Goal: Task Accomplishment & Management: Manage account settings

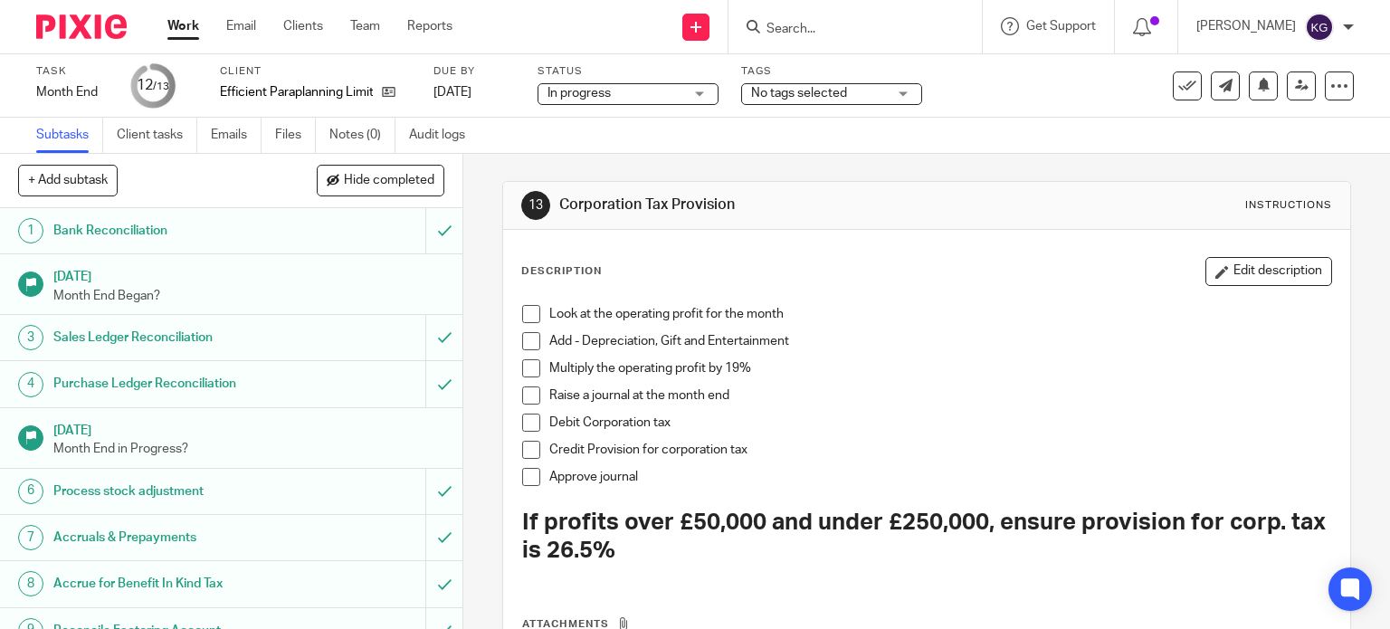
scroll to position [227, 0]
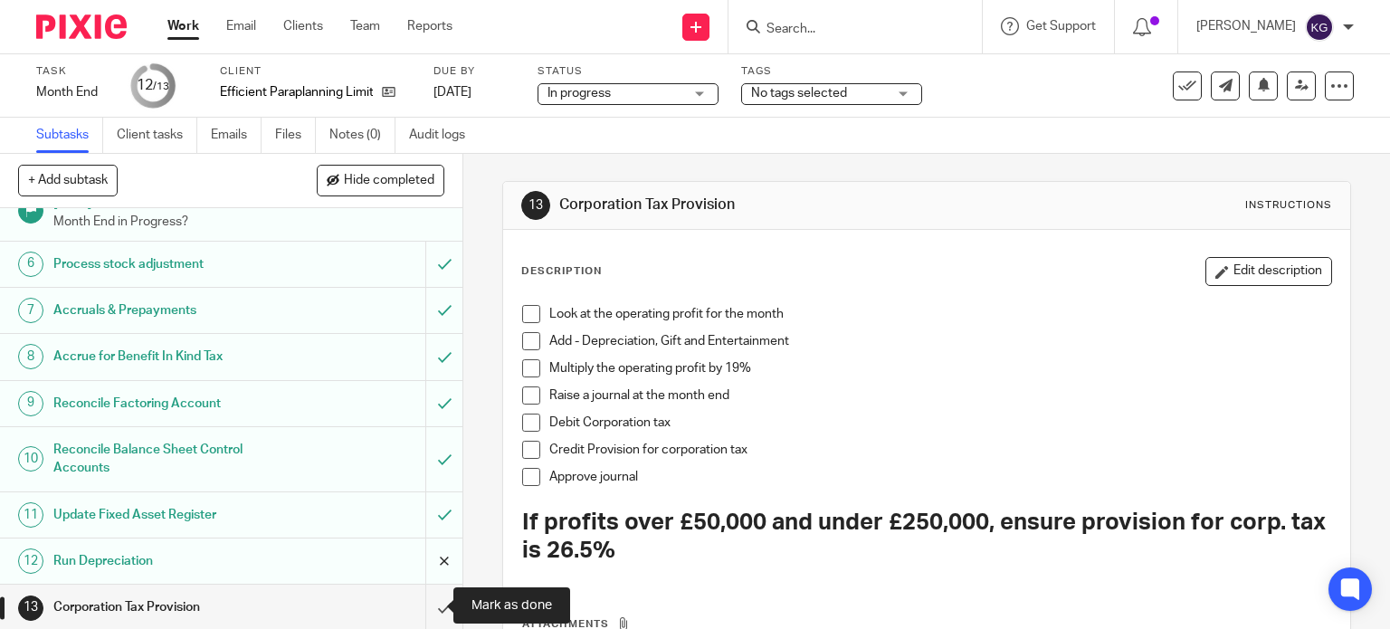
drag, startPoint x: 419, startPoint y: 601, endPoint x: 430, endPoint y: 545, distance: 57.1
click at [419, 601] on input "submit" at bounding box center [231, 606] width 462 height 45
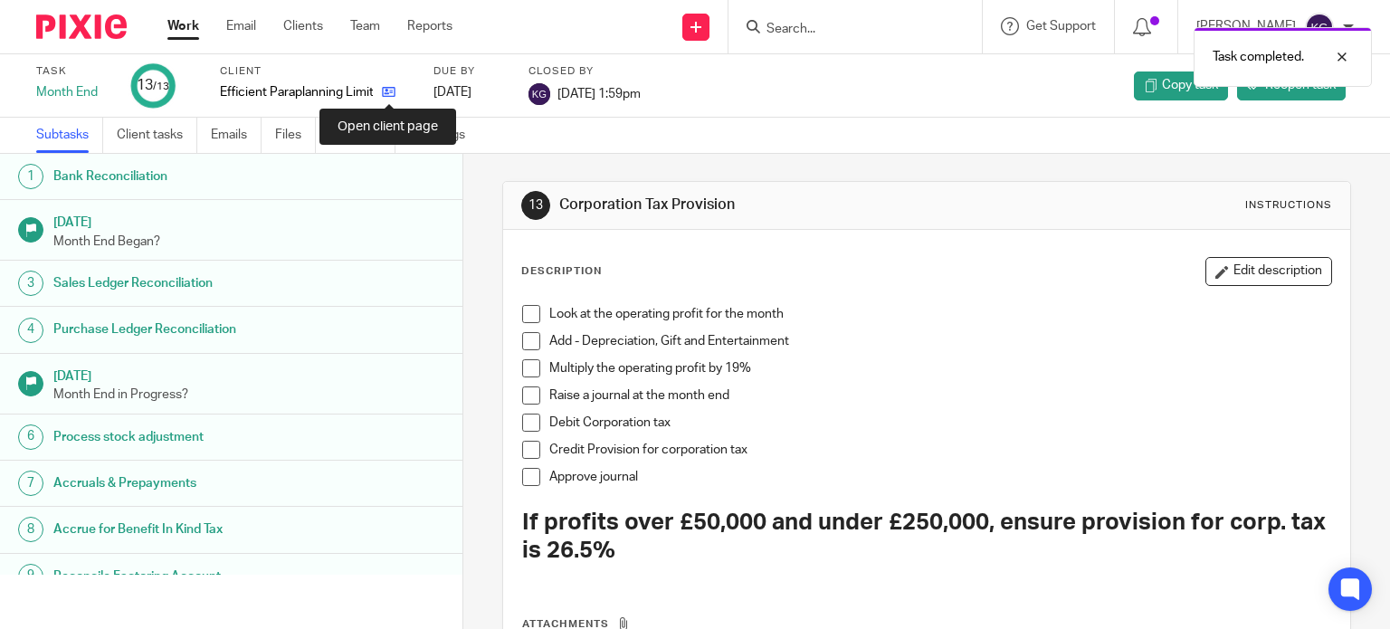
click at [388, 89] on icon at bounding box center [389, 92] width 14 height 14
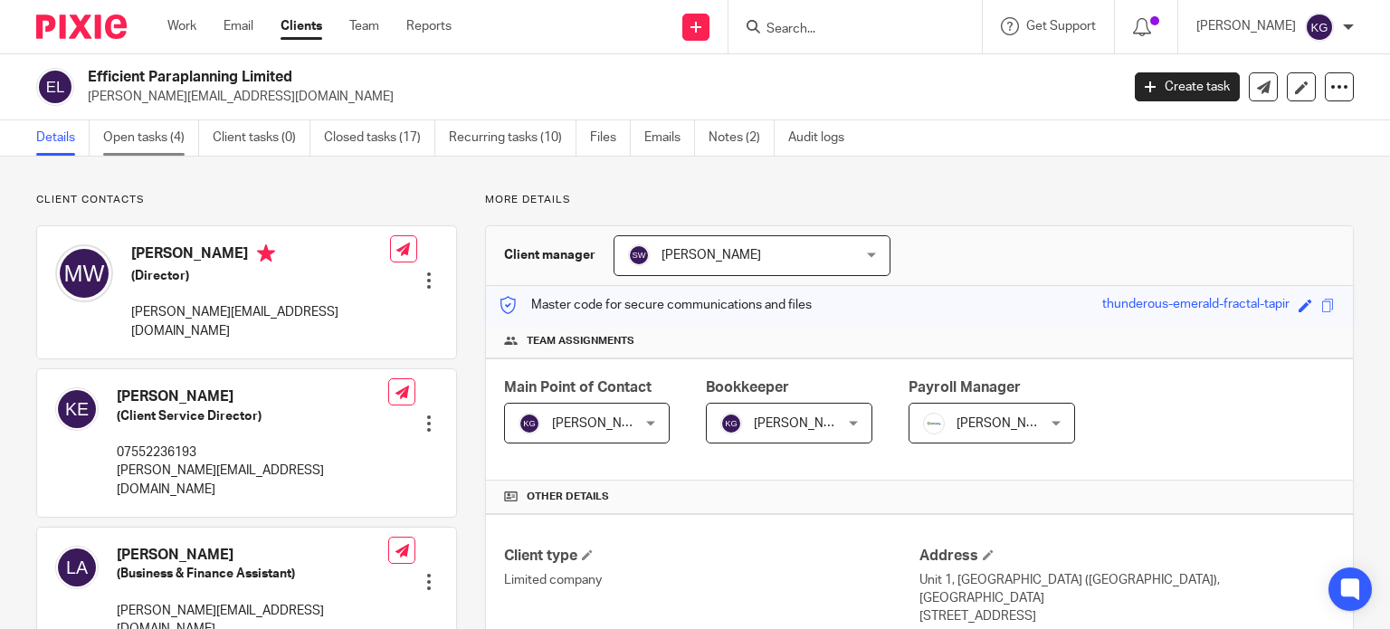
click at [172, 154] on link "Open tasks (4)" at bounding box center [151, 137] width 96 height 35
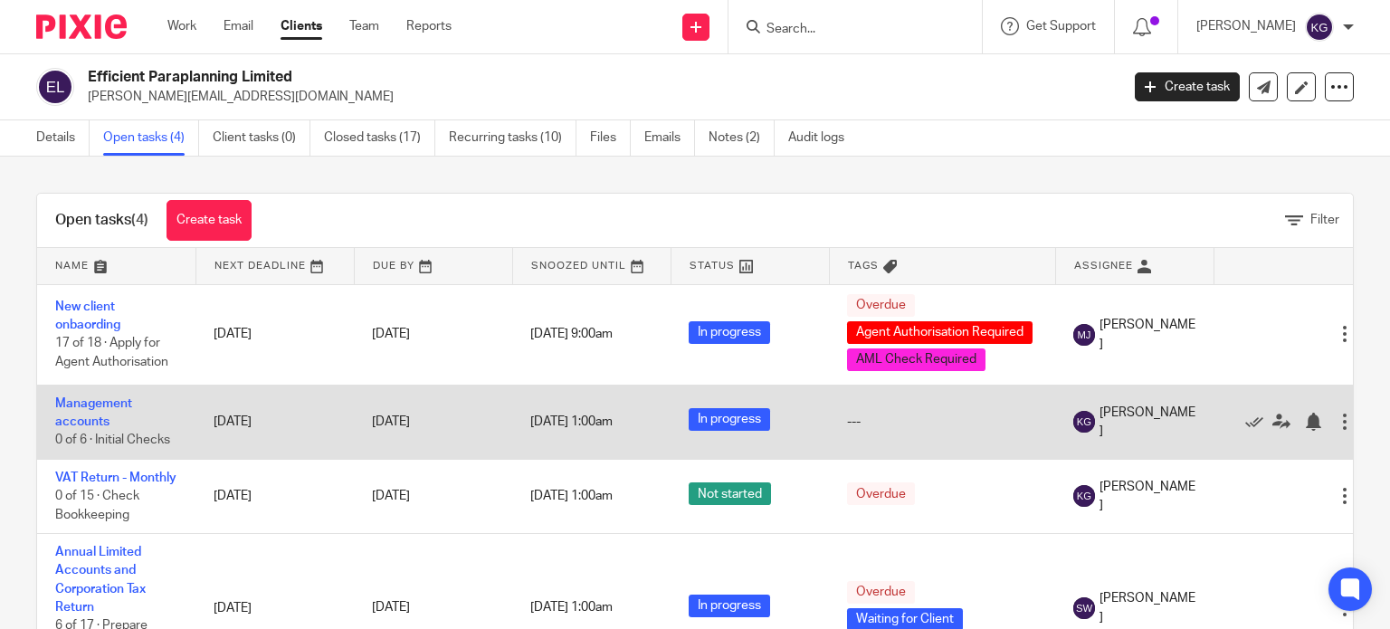
scroll to position [58, 0]
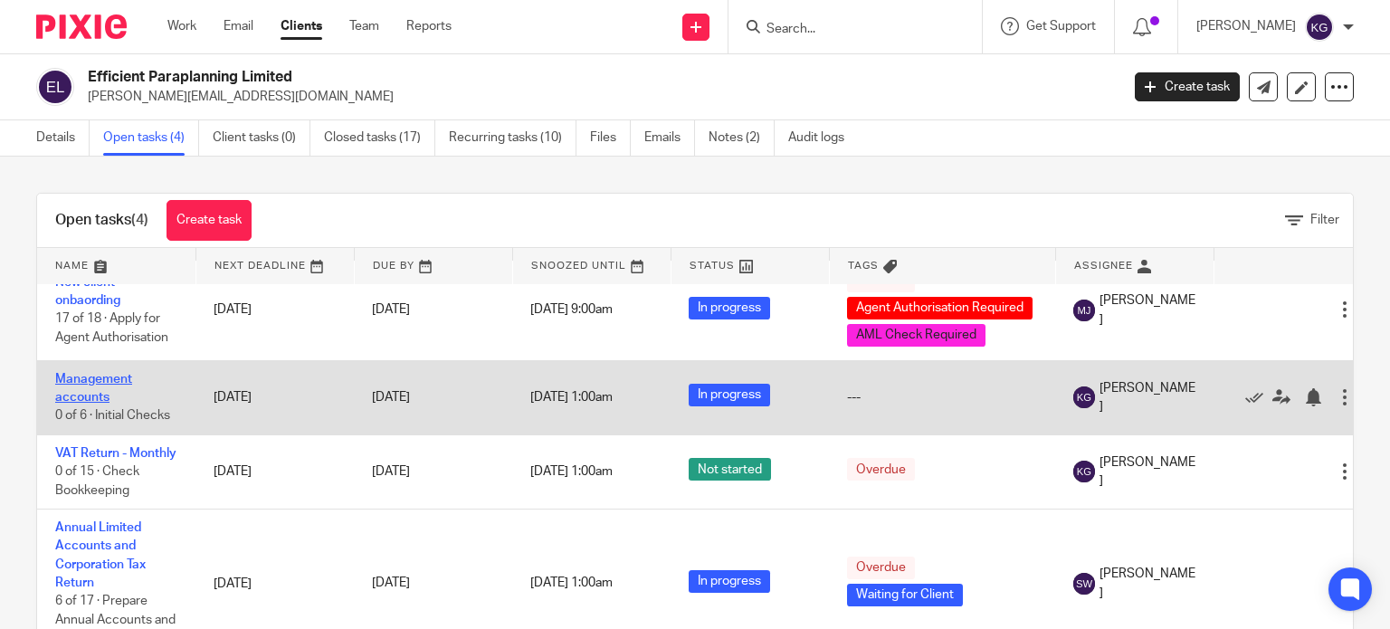
click at [87, 373] on link "Management accounts" at bounding box center [93, 388] width 77 height 31
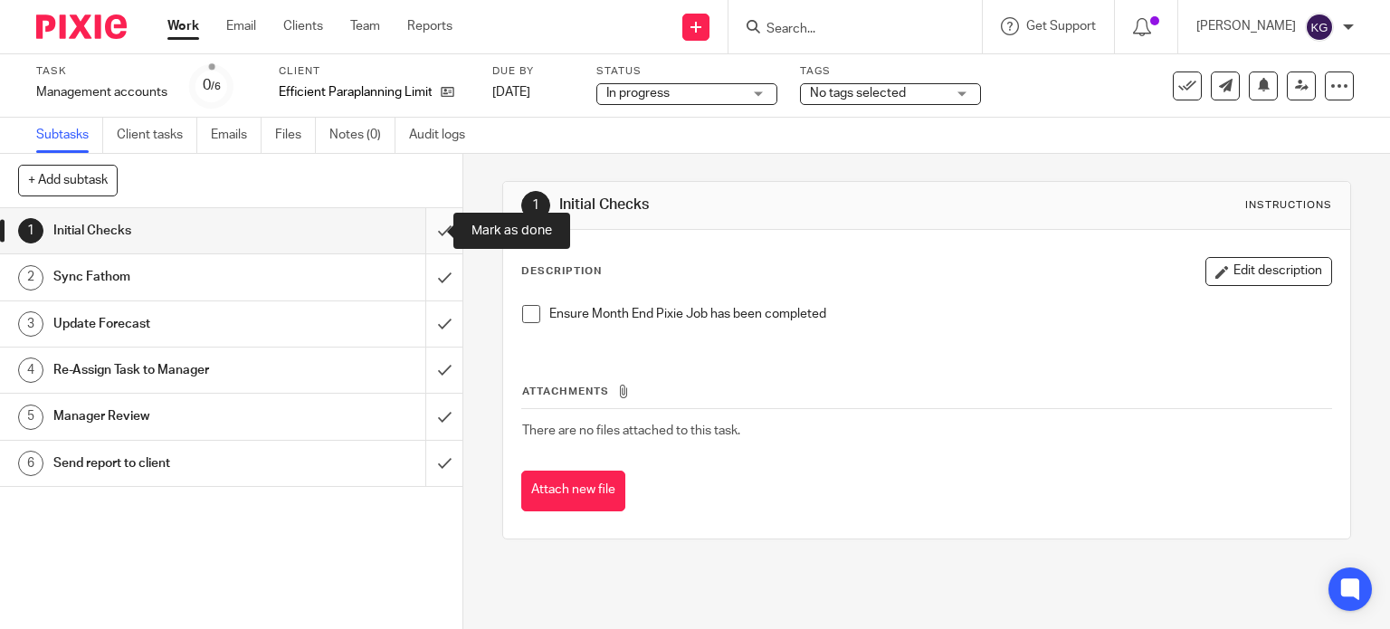
click at [427, 233] on input "submit" at bounding box center [231, 230] width 462 height 45
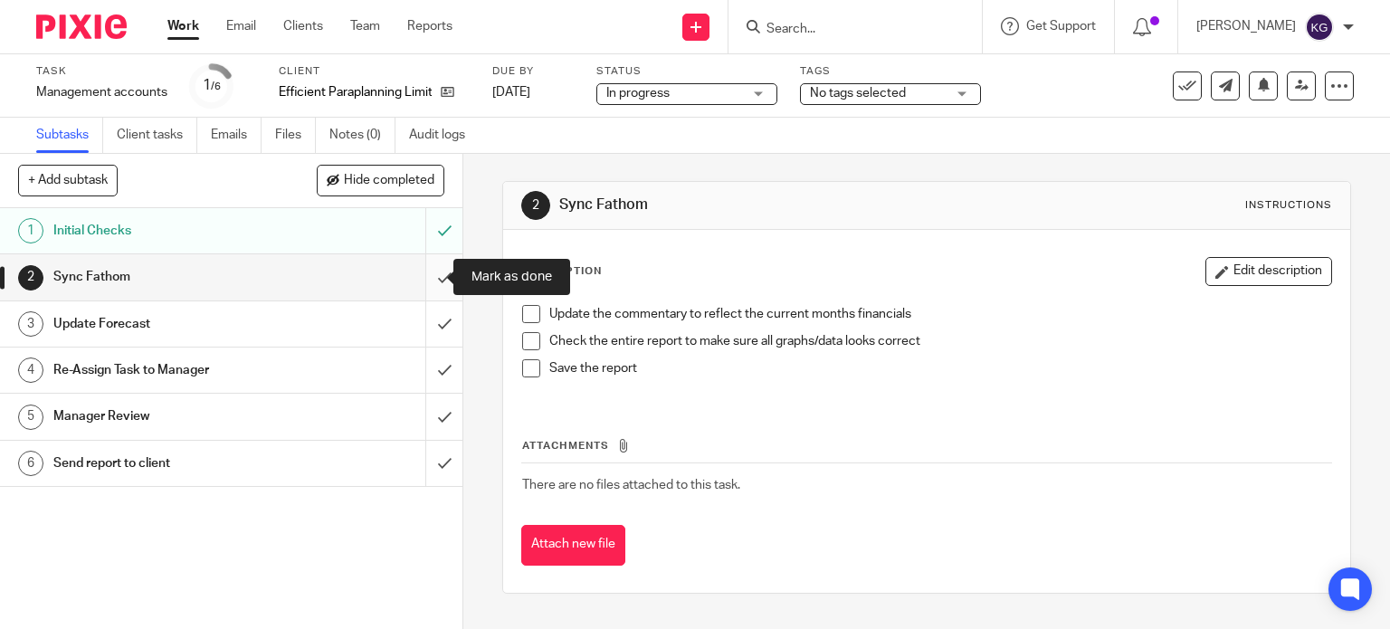
click at [423, 281] on input "submit" at bounding box center [231, 276] width 462 height 45
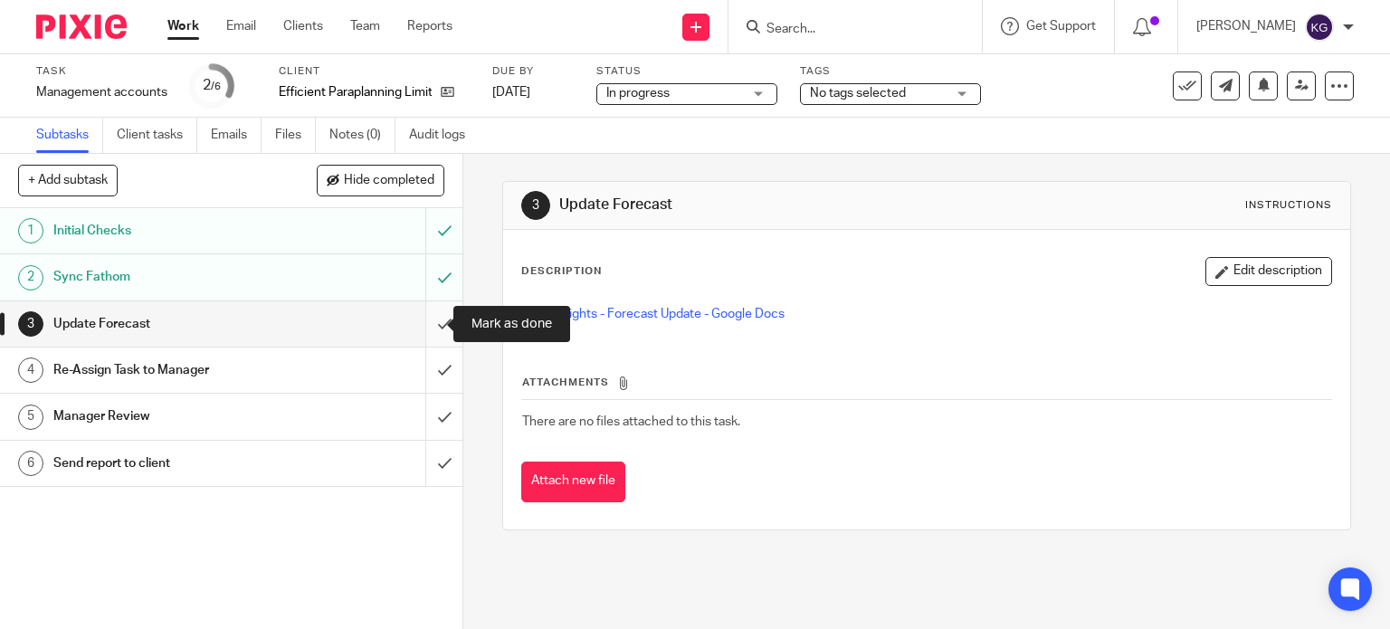
click at [426, 328] on input "submit" at bounding box center [231, 323] width 462 height 45
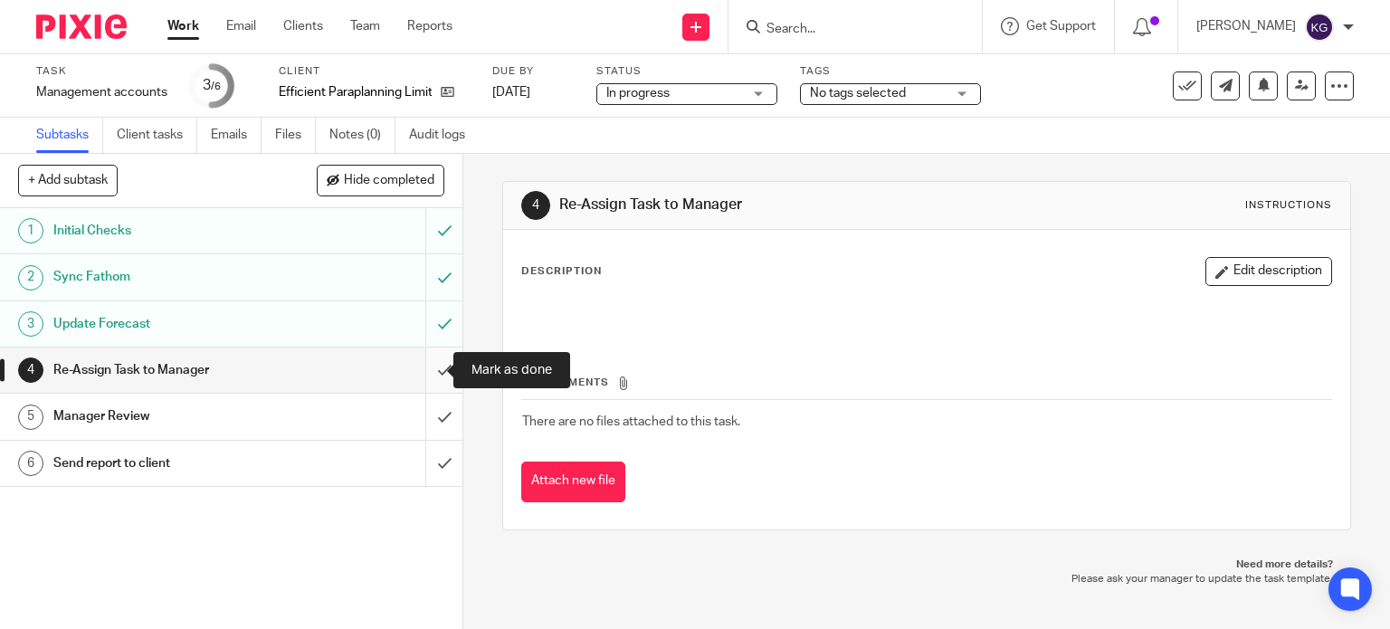
click at [427, 368] on input "submit" at bounding box center [231, 369] width 462 height 45
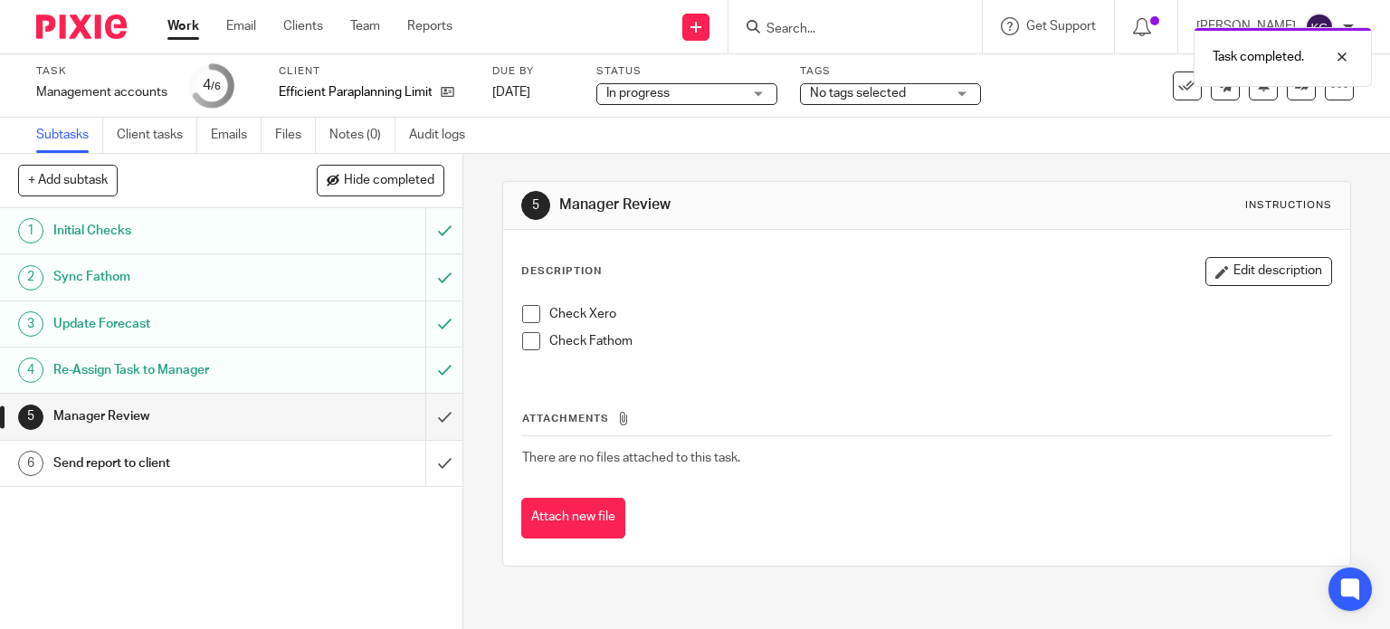
click at [930, 90] on span "No tags selected" at bounding box center [878, 93] width 136 height 19
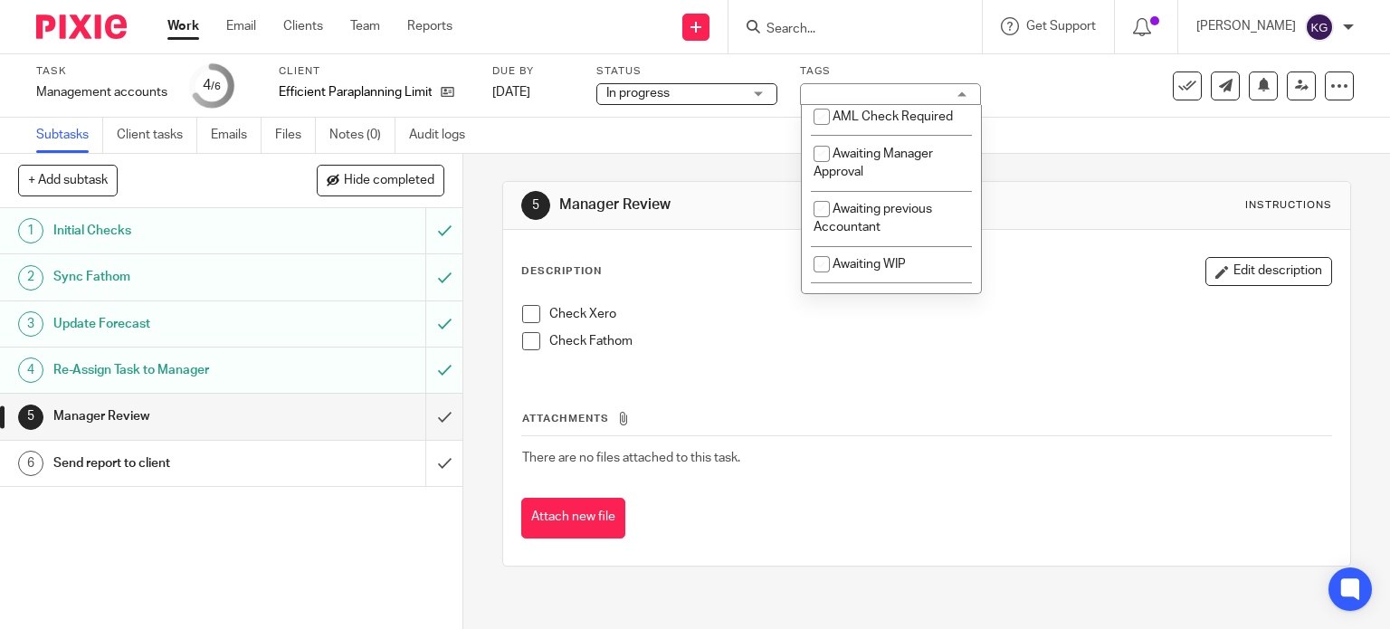
scroll to position [21, 0]
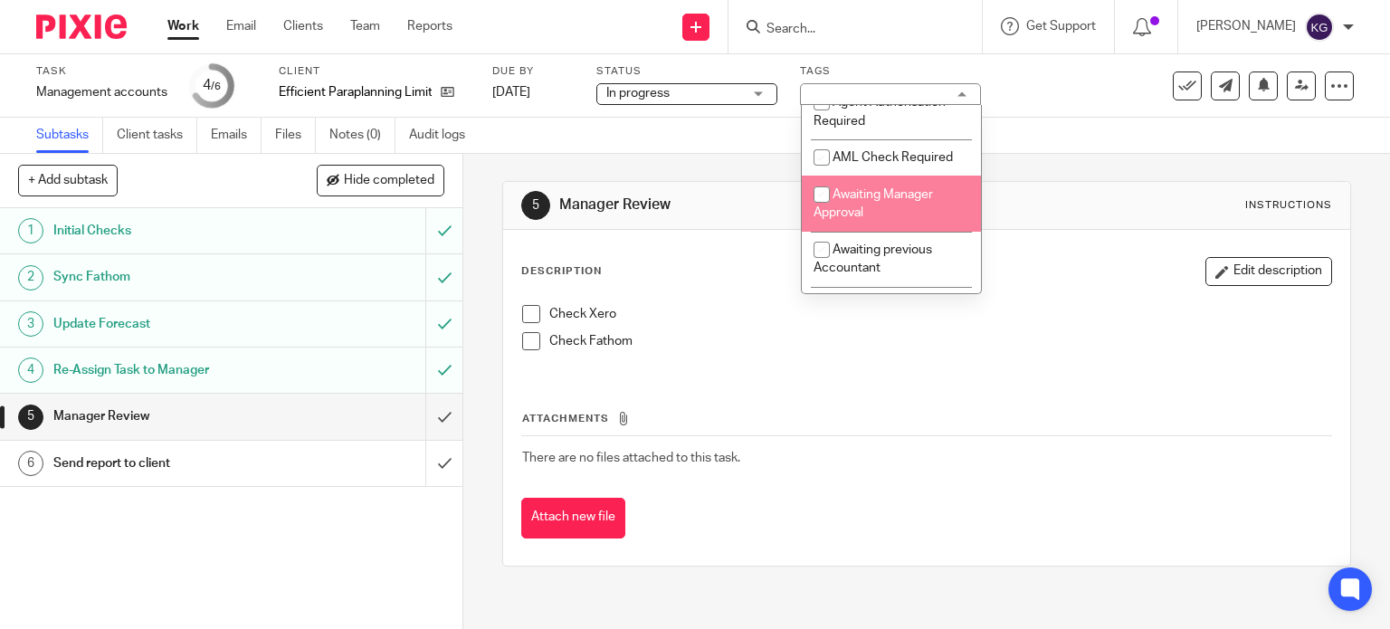
click at [915, 190] on span "Awaiting Manager Approval" at bounding box center [872, 204] width 119 height 32
checkbox input "true"
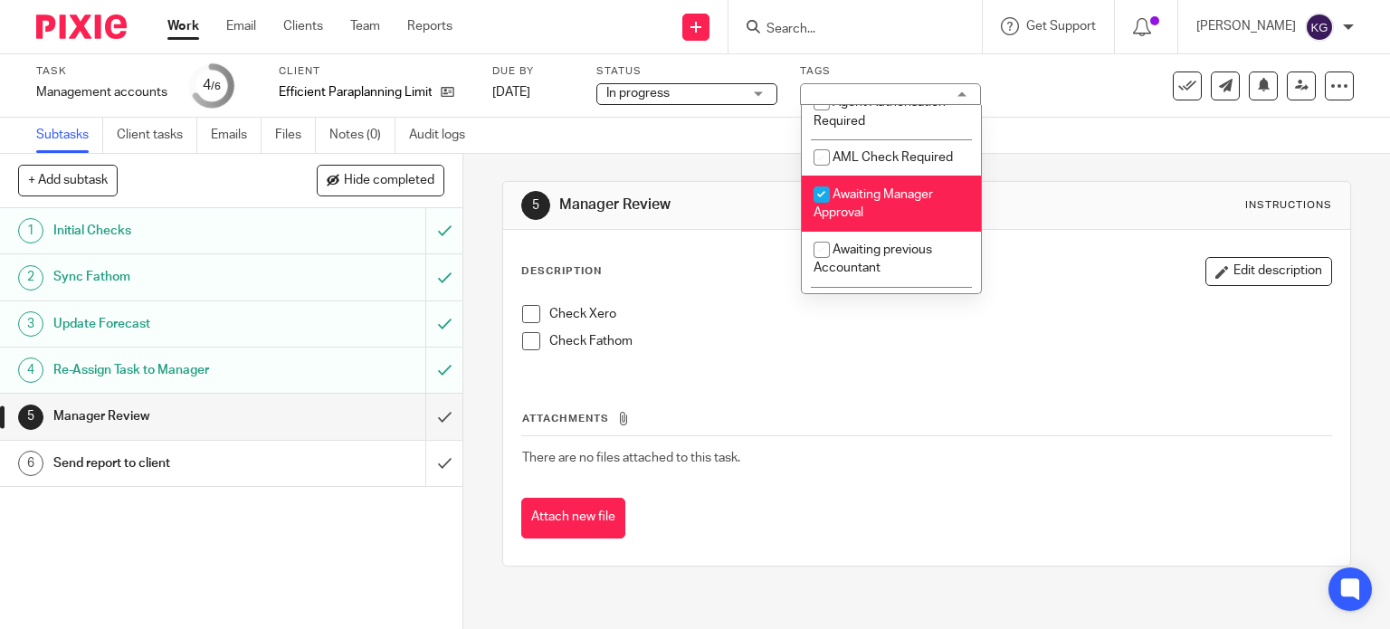
click at [1057, 136] on div "Subtasks Client tasks Emails Files Notes (0) Audit logs" at bounding box center [695, 136] width 1390 height 36
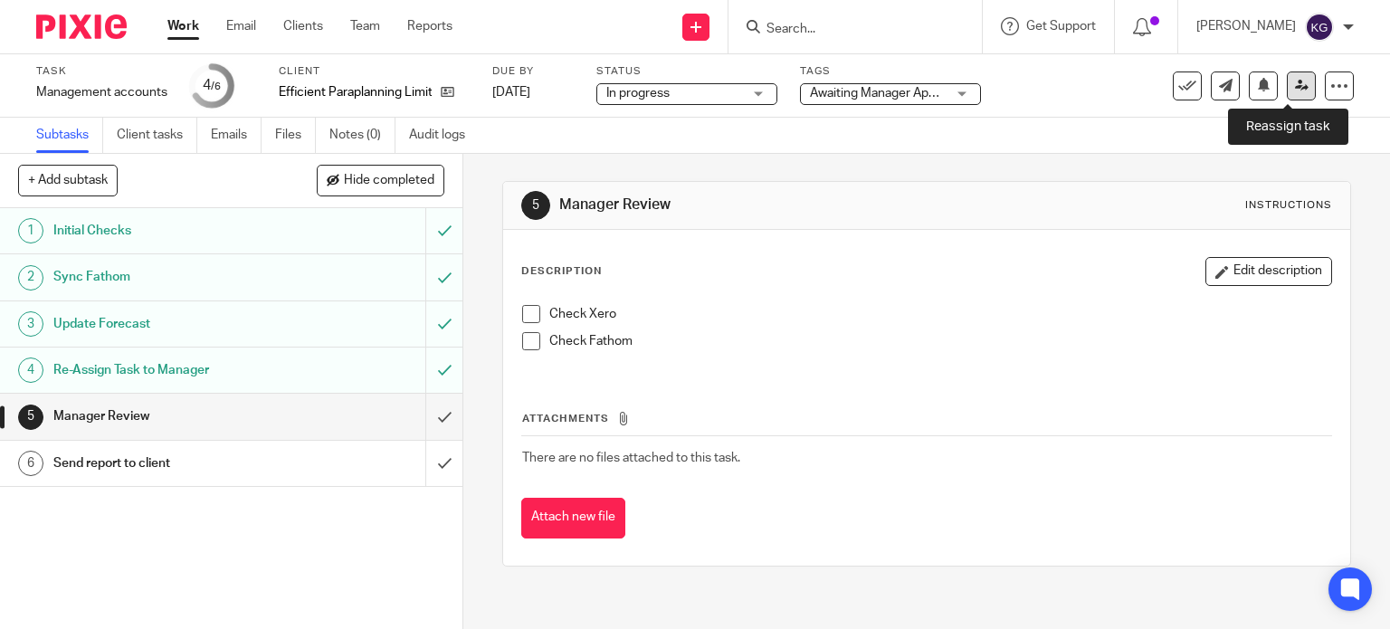
click at [1295, 90] on icon at bounding box center [1302, 86] width 14 height 14
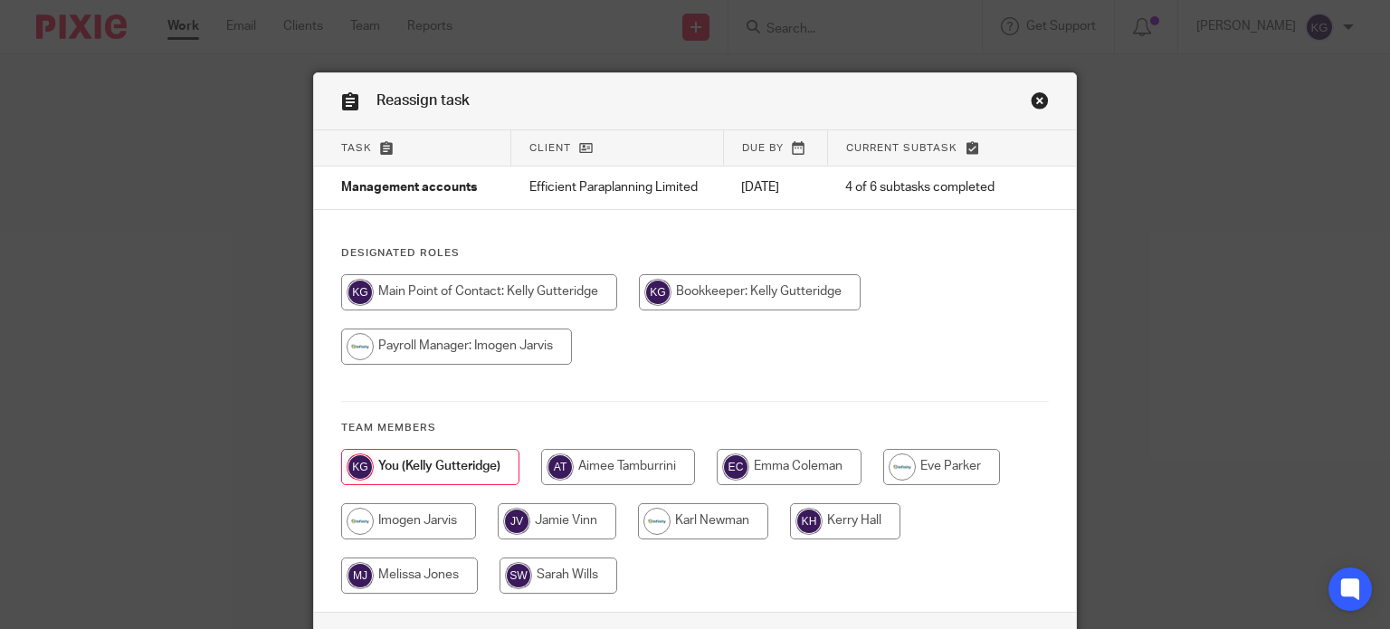
click at [698, 509] on input "radio" at bounding box center [703, 521] width 130 height 36
radio input "true"
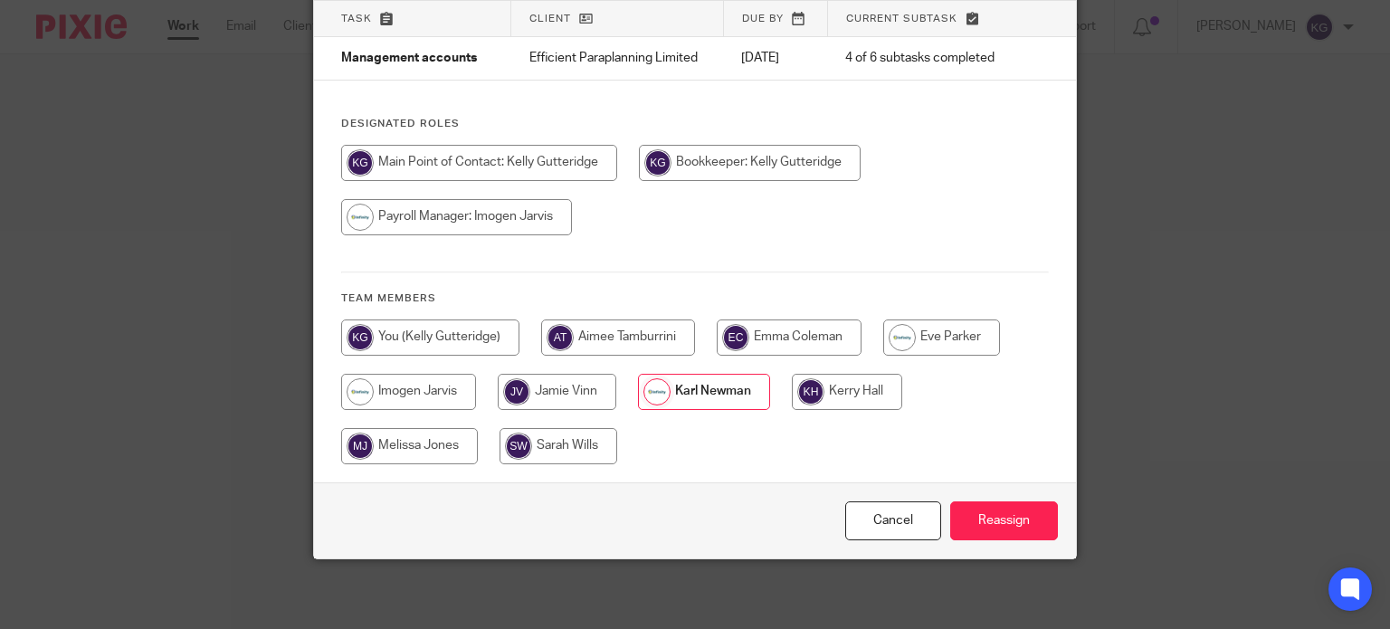
scroll to position [130, 0]
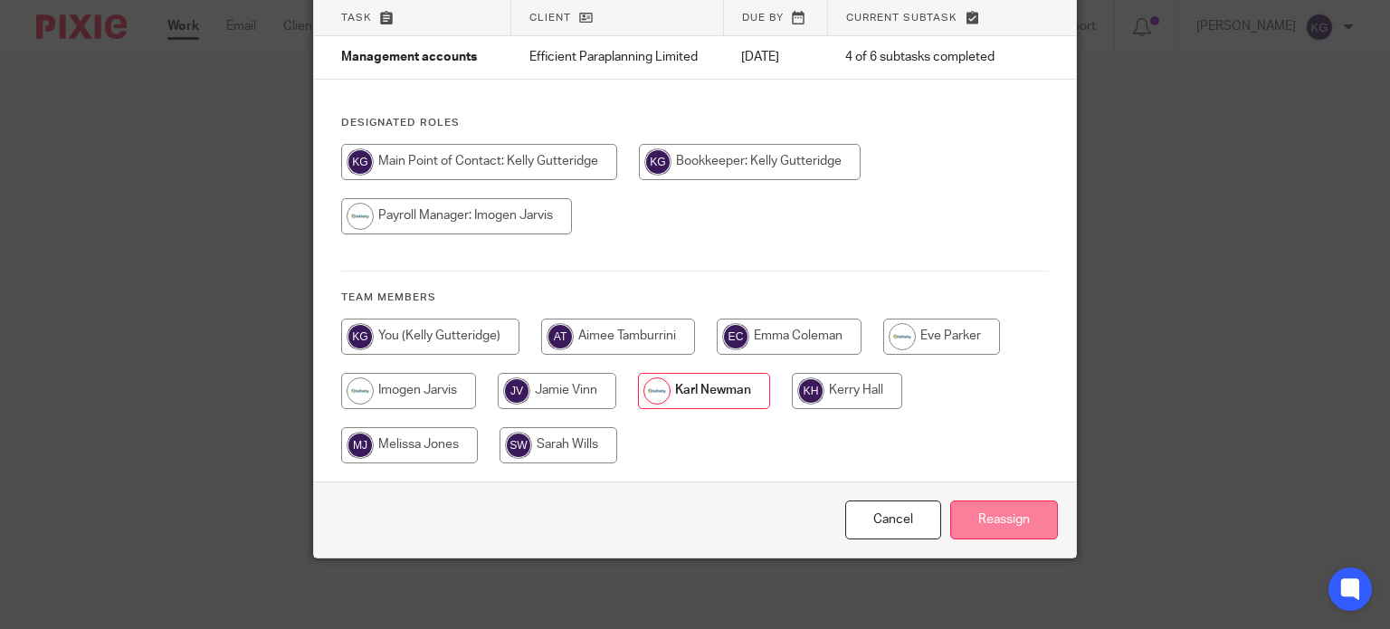
click at [1002, 522] on input "Reassign" at bounding box center [1004, 519] width 108 height 39
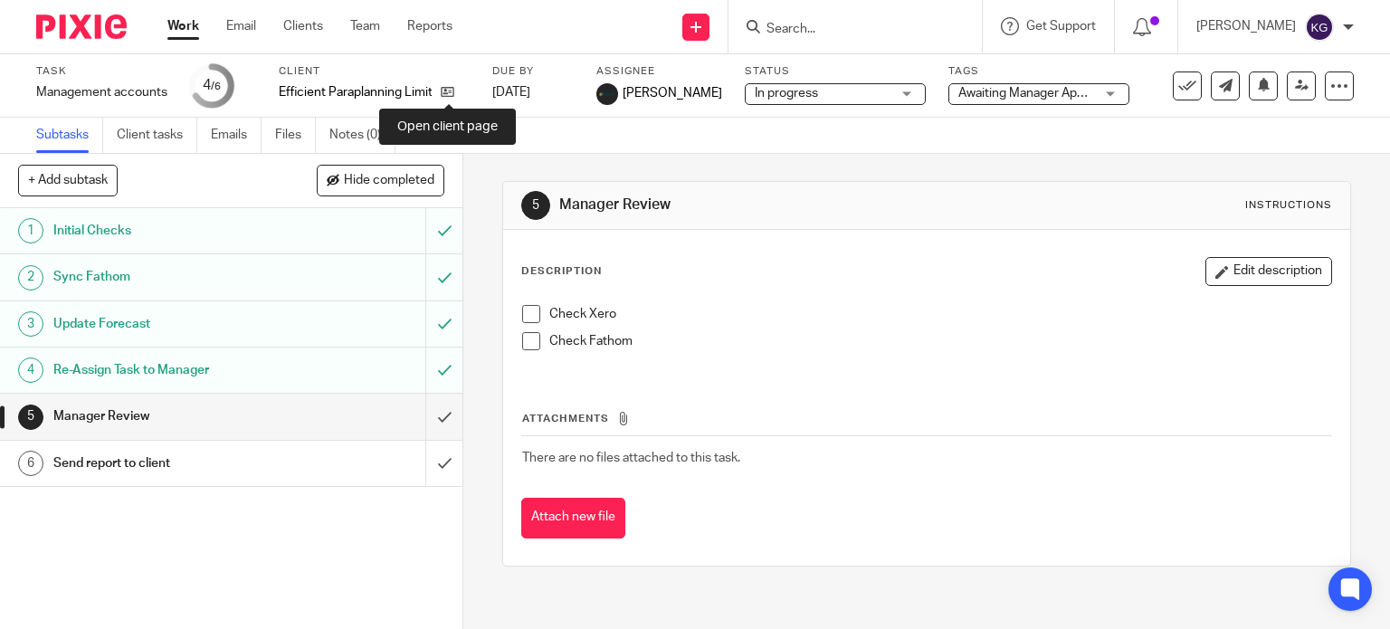
drag, startPoint x: 446, startPoint y: 90, endPoint x: 610, endPoint y: 242, distance: 223.4
click at [446, 90] on icon at bounding box center [448, 92] width 14 height 14
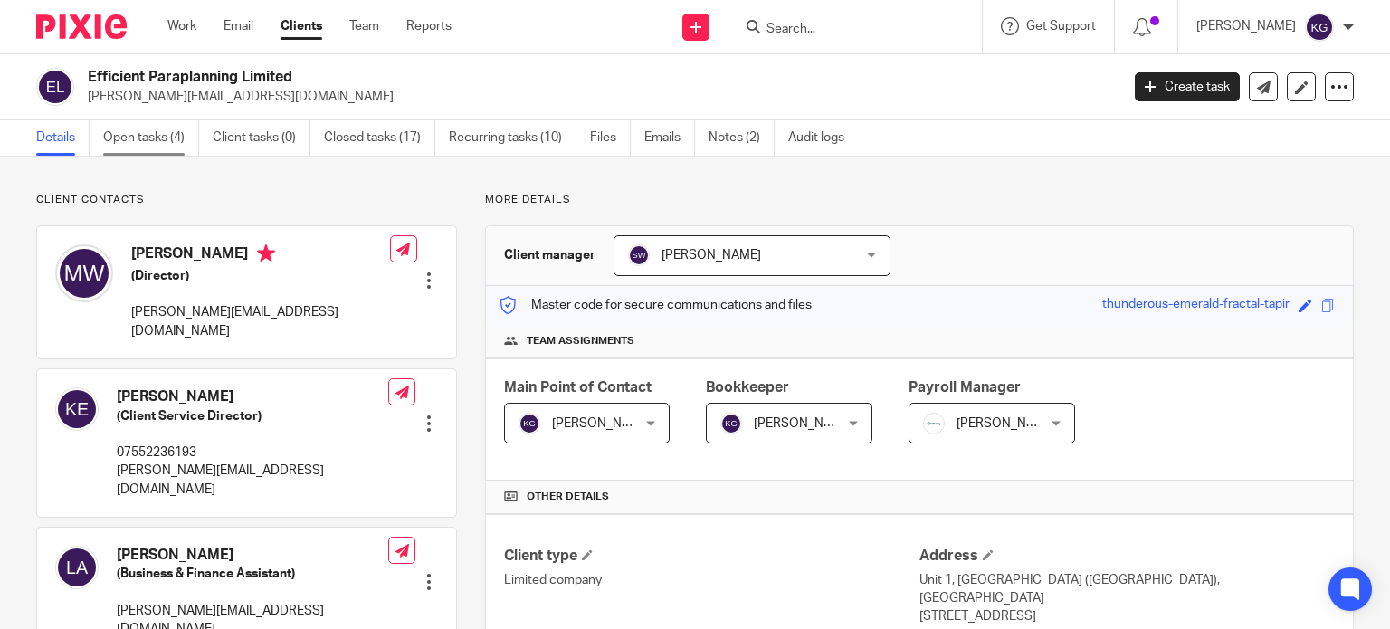
click at [134, 137] on link "Open tasks (4)" at bounding box center [151, 137] width 96 height 35
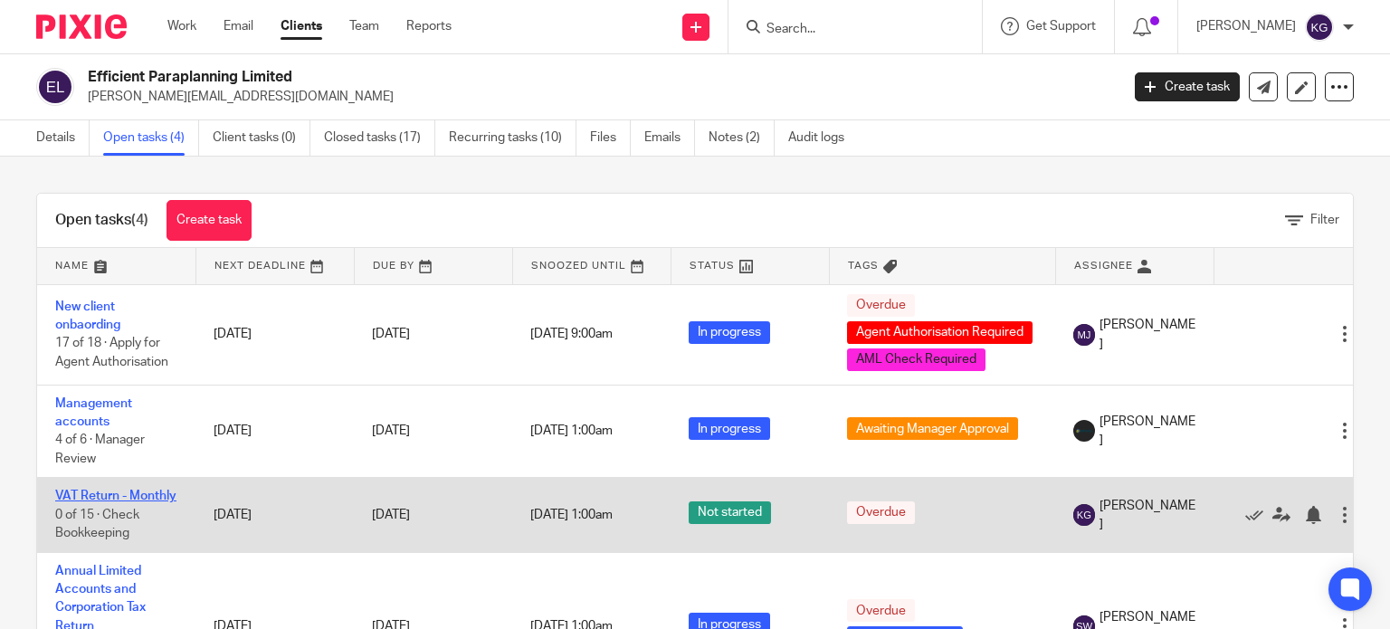
click at [83, 500] on link "VAT Return - Monthly" at bounding box center [115, 495] width 121 height 13
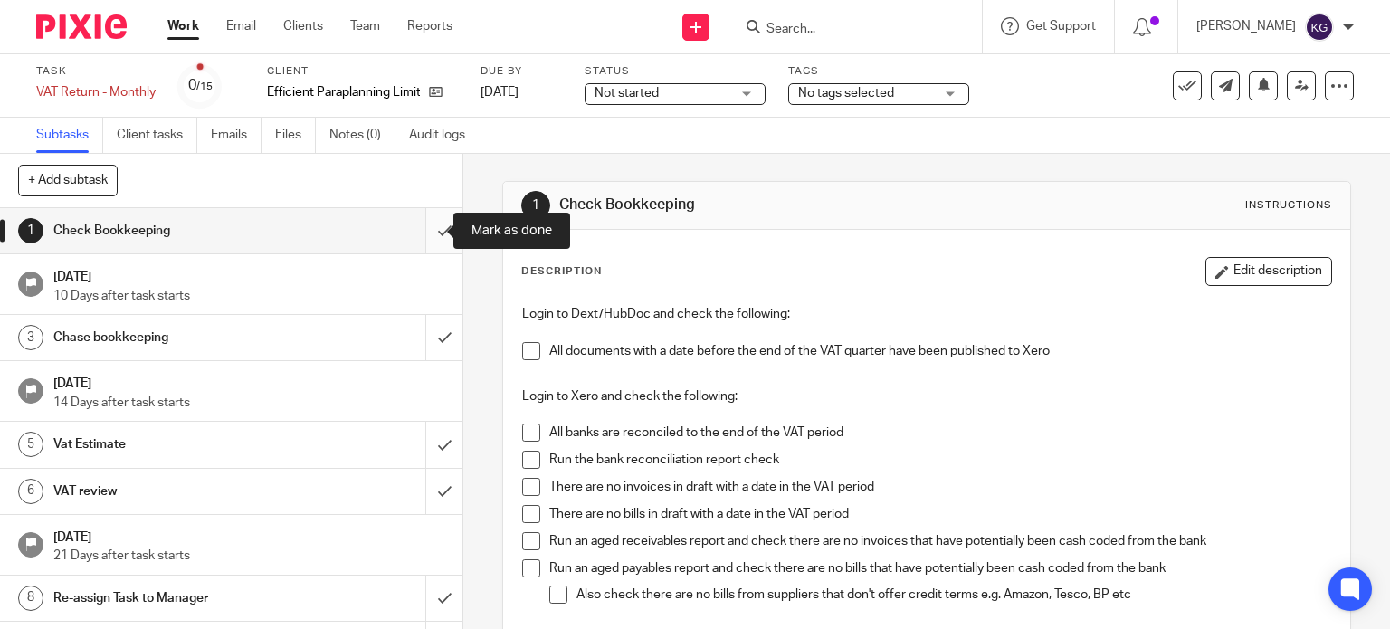
click at [434, 227] on input "submit" at bounding box center [231, 230] width 462 height 45
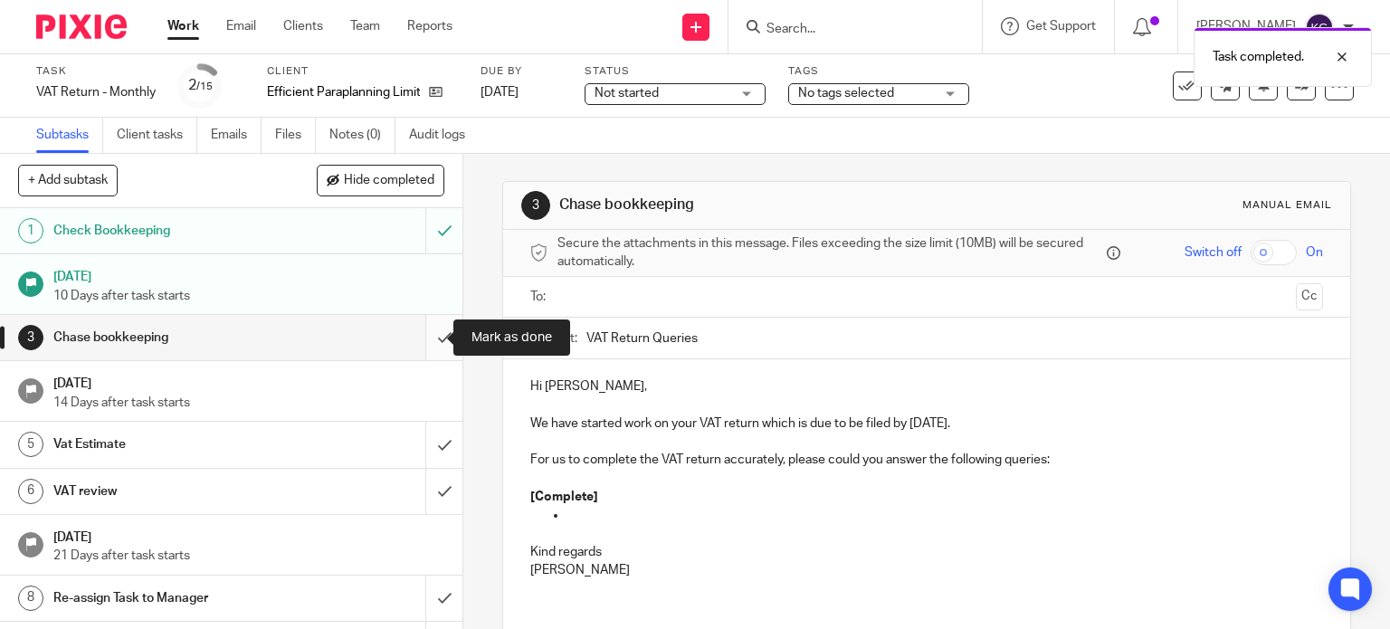
click at [431, 338] on input "submit" at bounding box center [231, 337] width 462 height 45
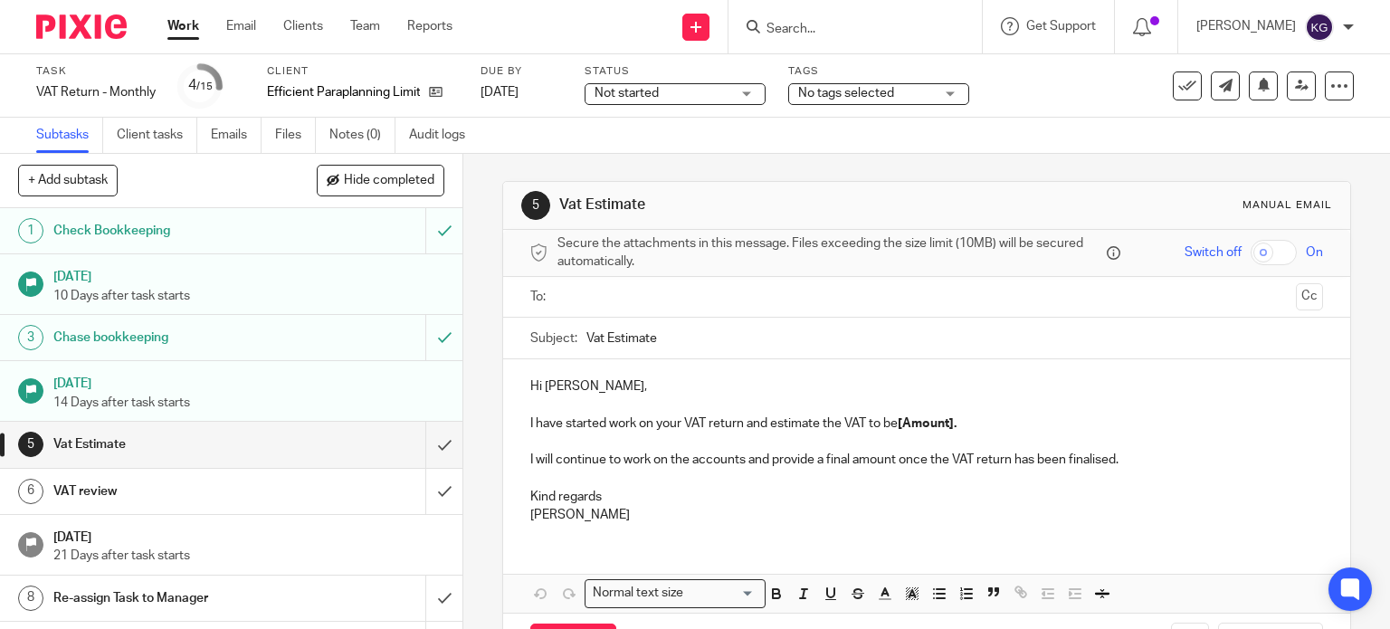
click at [604, 307] on ul at bounding box center [927, 297] width 737 height 30
click at [604, 296] on input "text" at bounding box center [926, 297] width 725 height 21
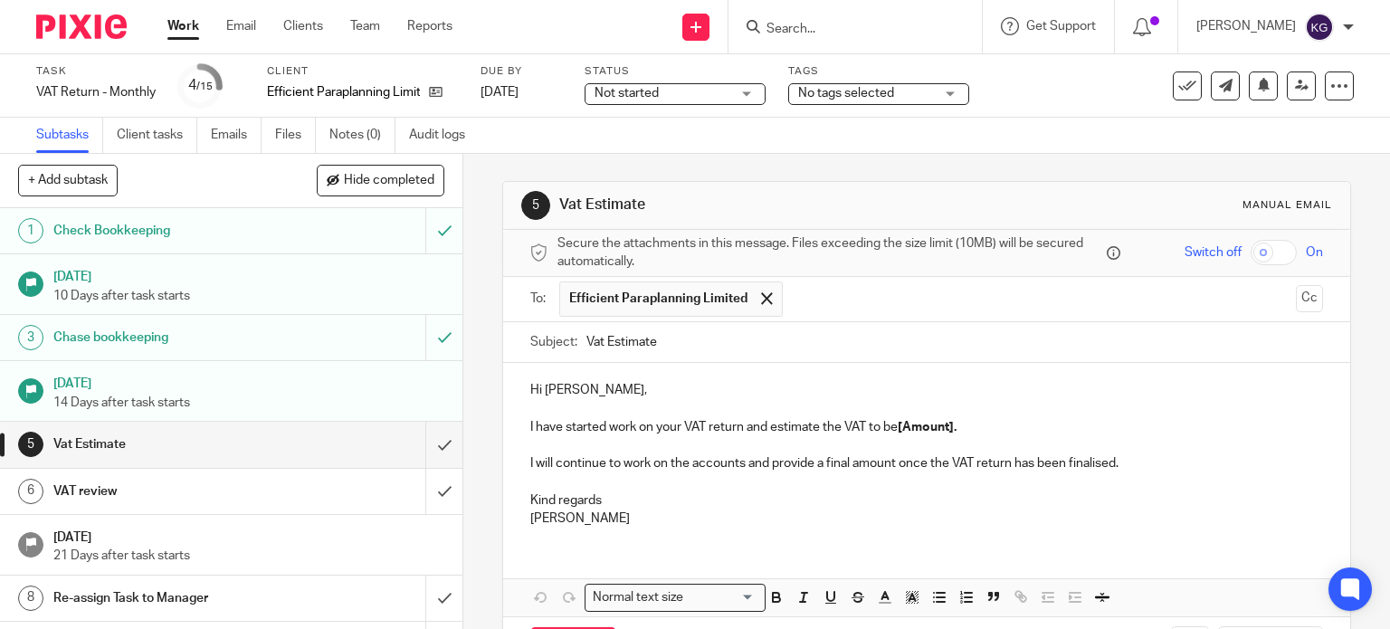
click at [792, 307] on input "text" at bounding box center [1040, 298] width 497 height 35
click at [540, 384] on p "Hi Michelle," at bounding box center [926, 390] width 793 height 18
click at [536, 402] on p at bounding box center [926, 409] width 793 height 18
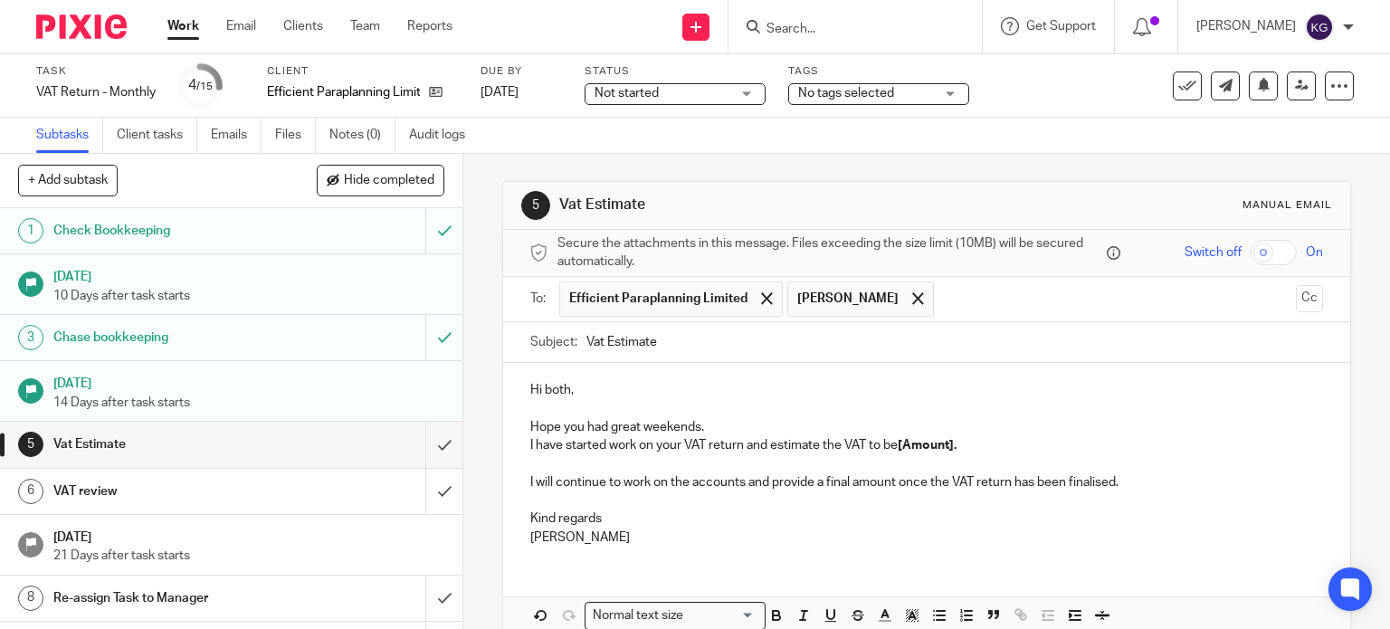
click at [893, 445] on p "I have started work on your VAT return and estimate the VAT to be [Amount]." at bounding box center [926, 445] width 793 height 18
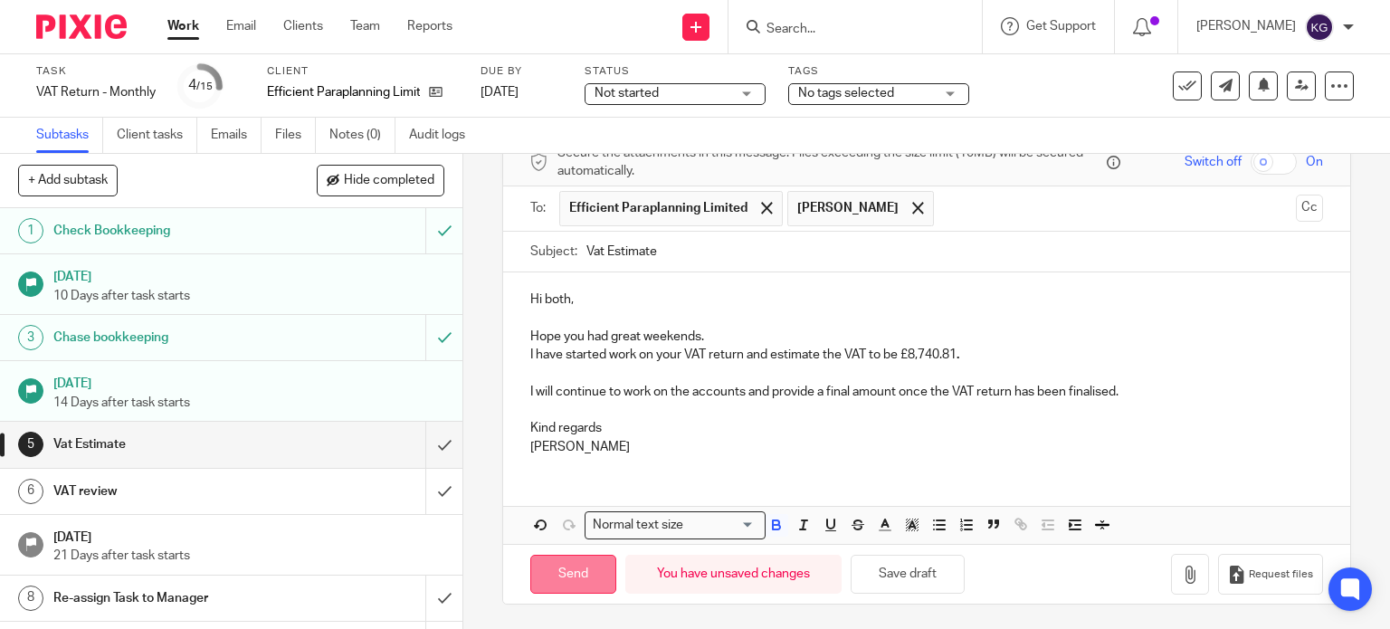
click at [565, 575] on input "Send" at bounding box center [573, 574] width 86 height 39
type input "Sent"
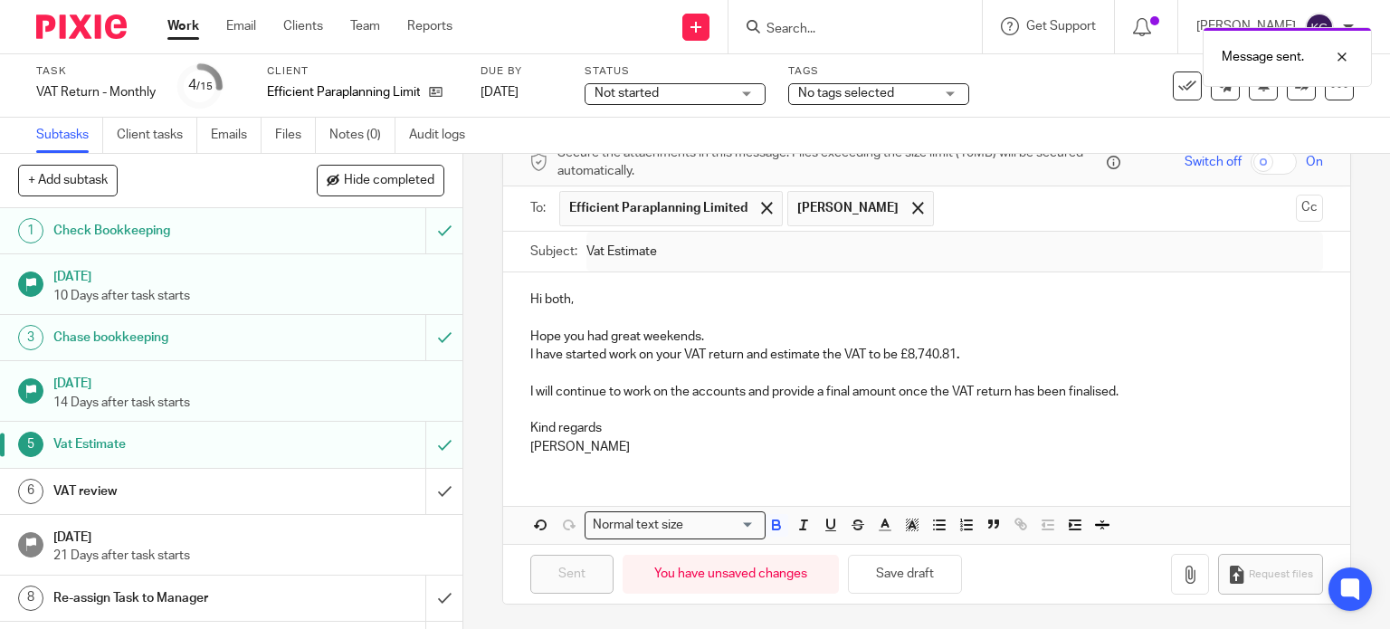
click at [679, 105] on div "Status Not started Not started Not started In progress 1" at bounding box center [674, 85] width 181 height 43
click at [676, 94] on span "Not started" at bounding box center [662, 93] width 136 height 19
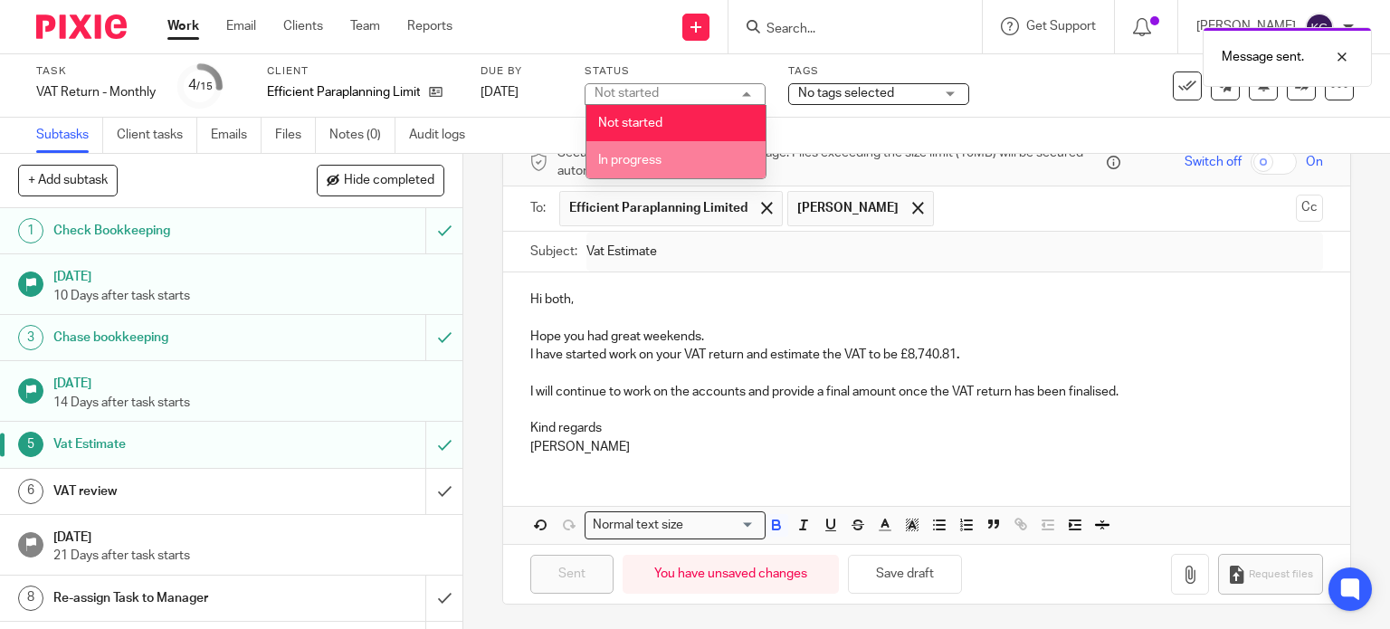
click at [660, 162] on span "In progress" at bounding box center [629, 160] width 63 height 13
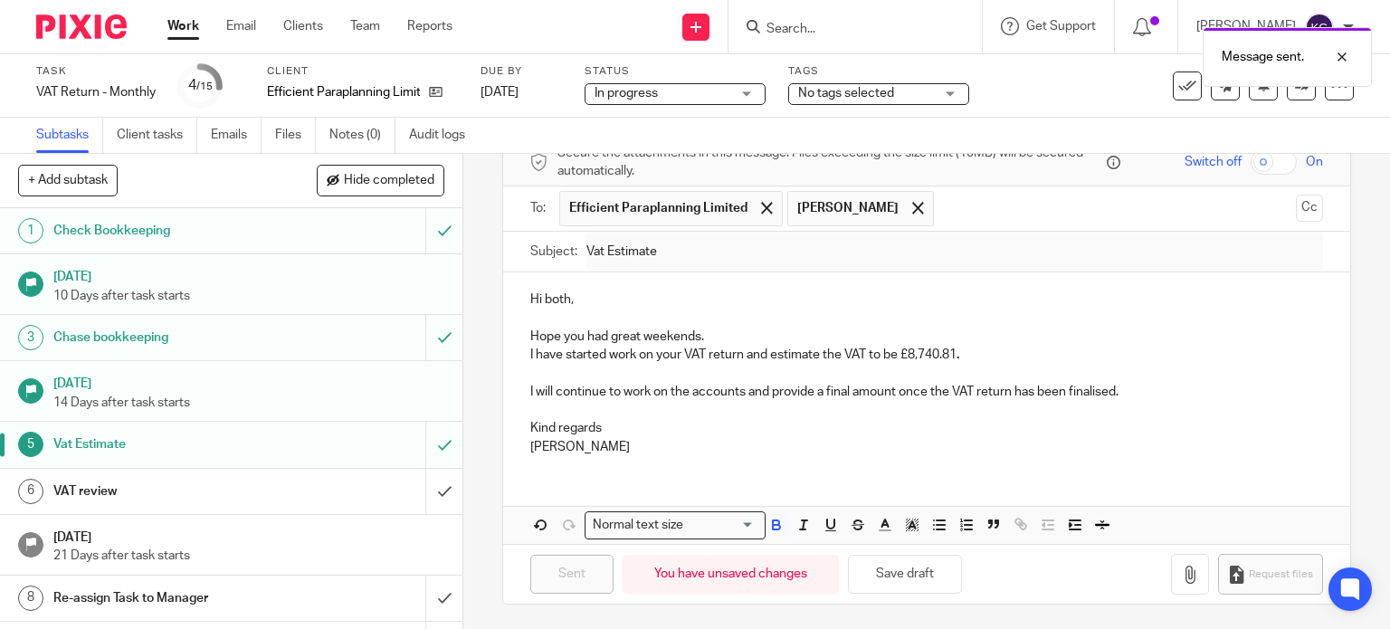
click at [224, 493] on h1 "VAT review" at bounding box center [171, 491] width 236 height 27
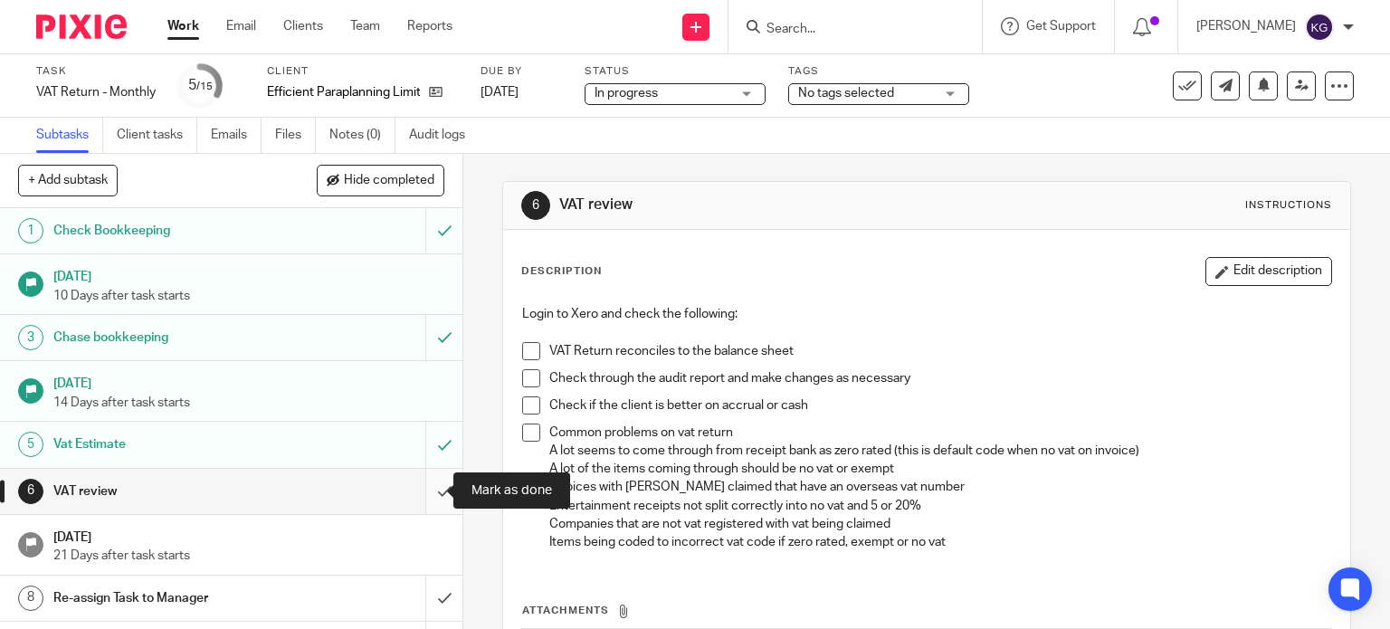
click at [431, 494] on input "submit" at bounding box center [231, 491] width 462 height 45
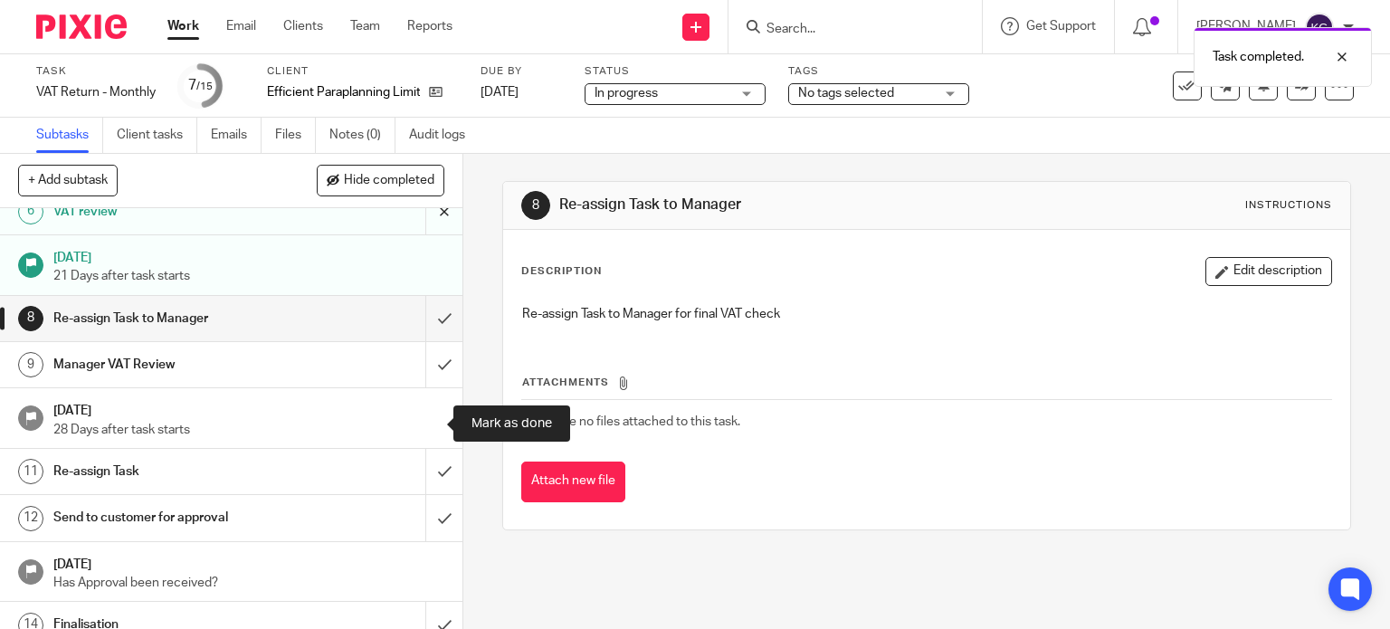
scroll to position [343, 0]
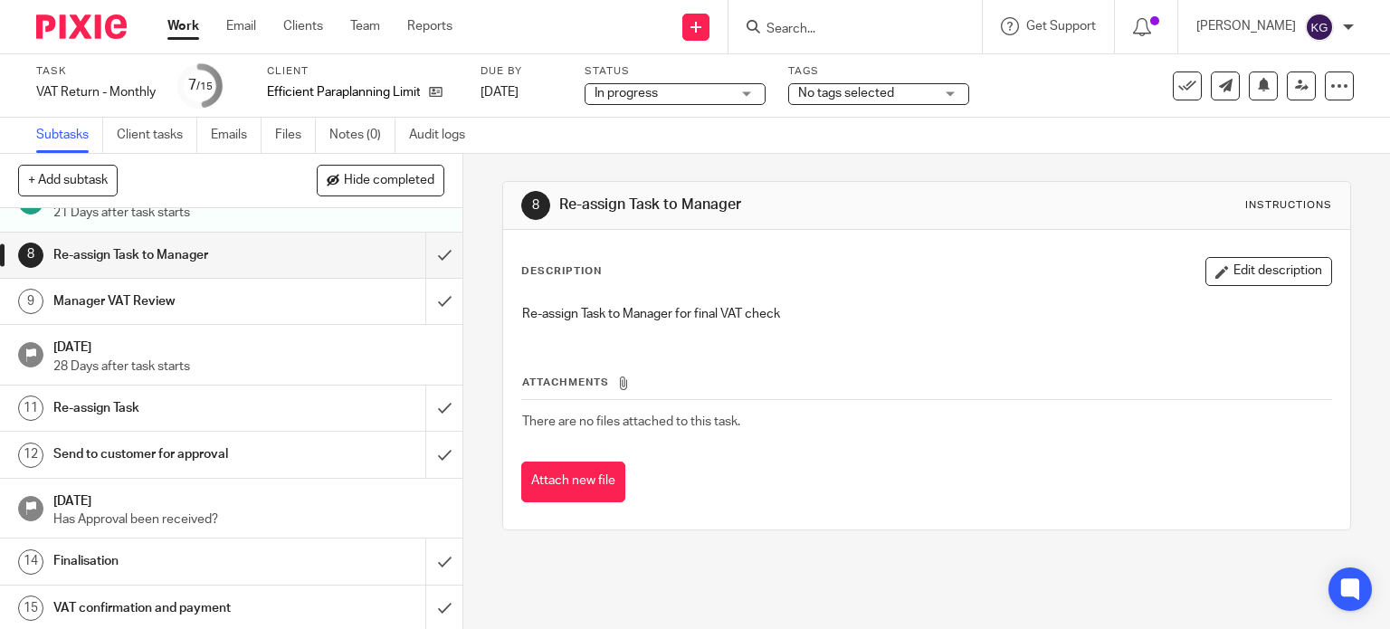
click at [182, 33] on link "Work" at bounding box center [183, 26] width 32 height 18
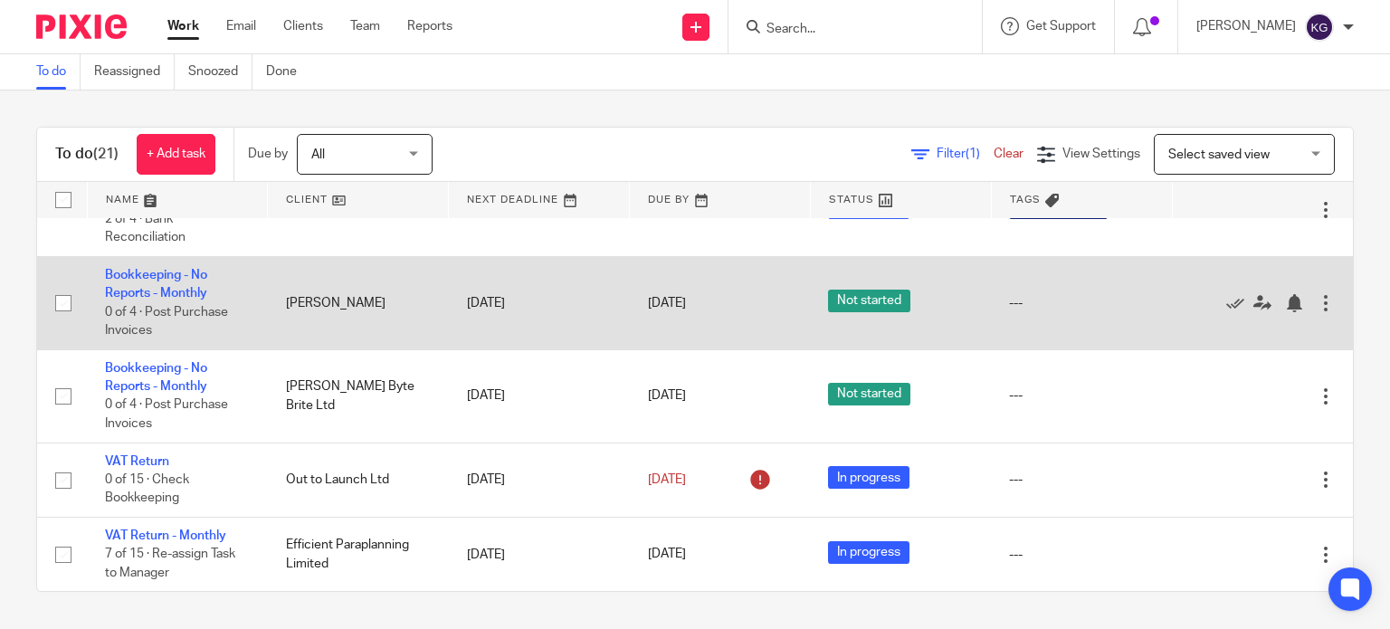
scroll to position [1440, 0]
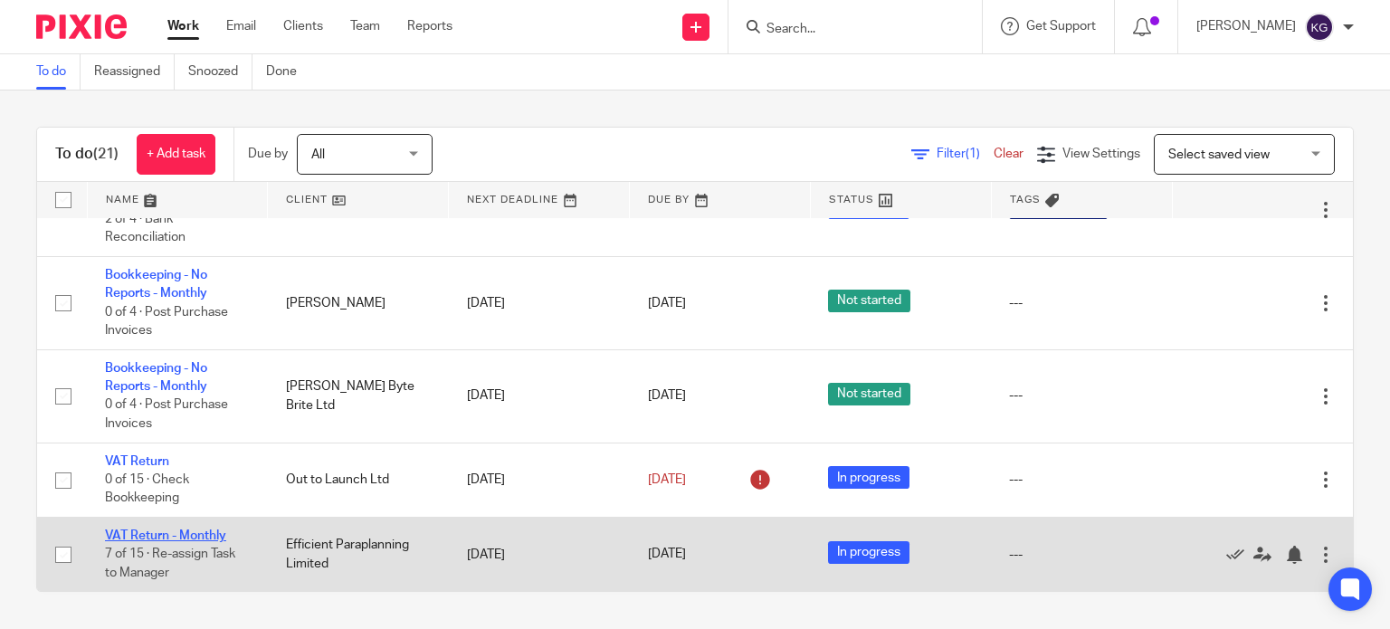
click at [204, 538] on link "VAT Return - Monthly" at bounding box center [165, 535] width 121 height 13
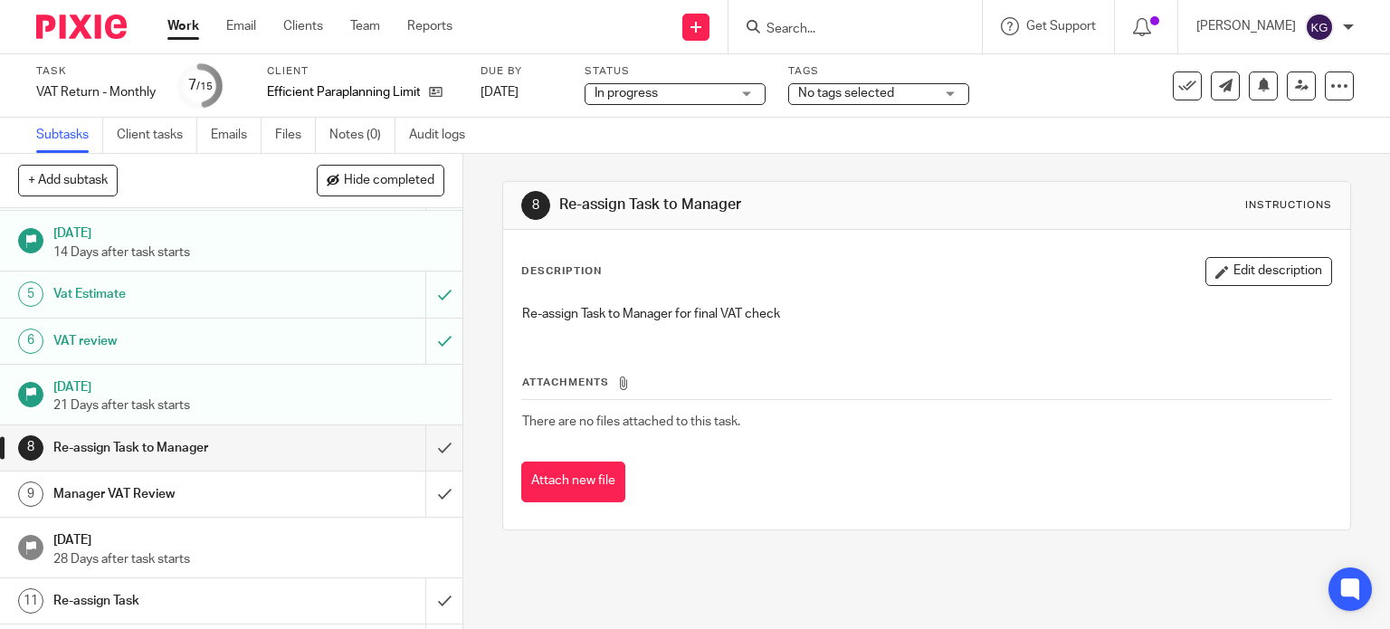
scroll to position [181, 0]
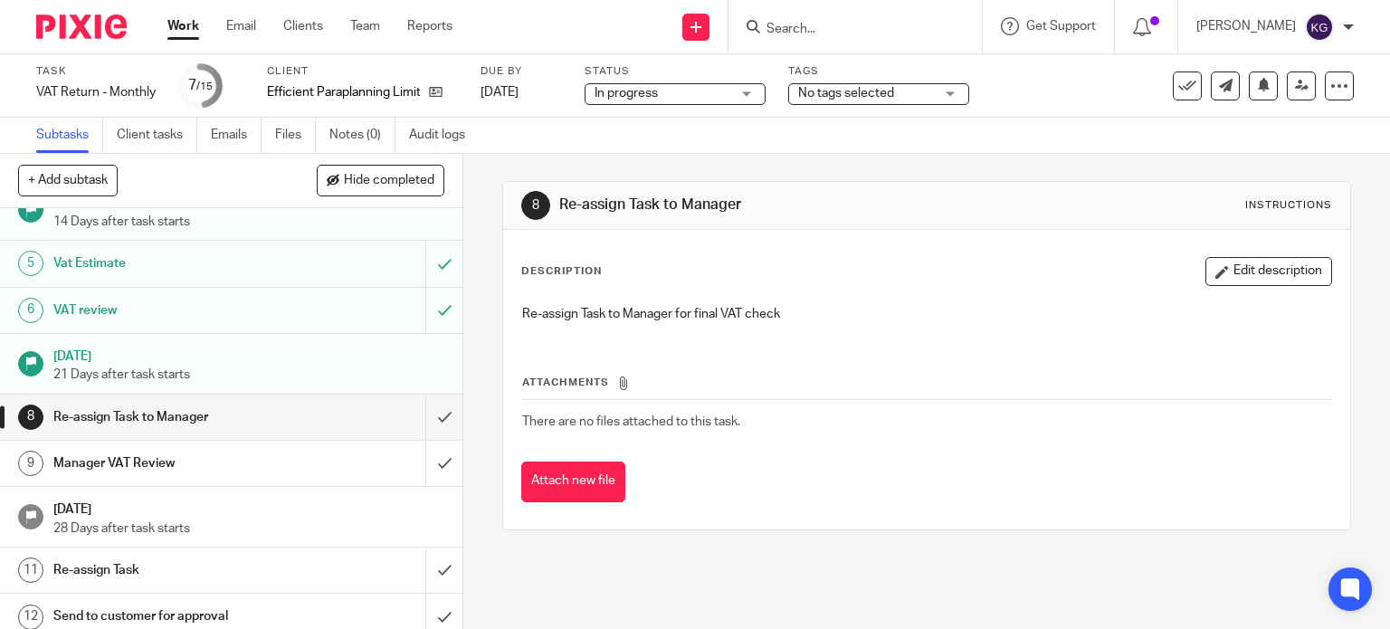
click at [862, 38] on div at bounding box center [854, 26] width 253 height 53
click at [837, 28] on input "Search" at bounding box center [846, 30] width 163 height 16
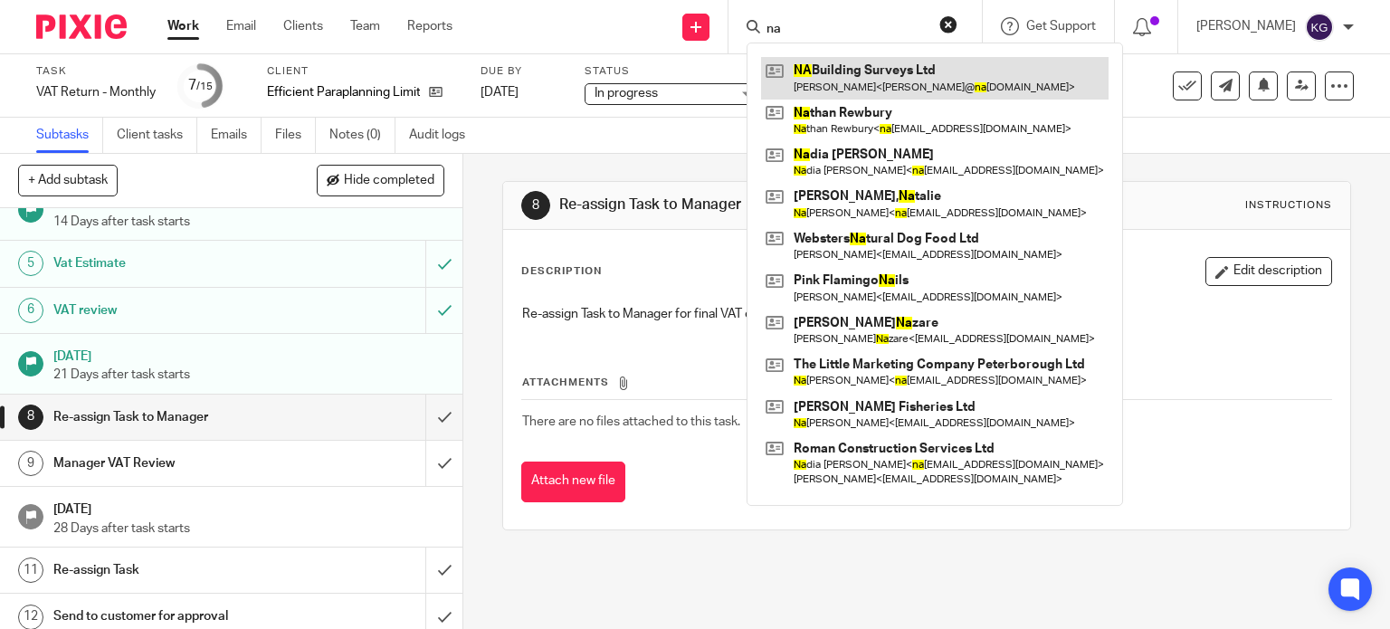
type input "na"
click at [873, 63] on link at bounding box center [934, 78] width 347 height 42
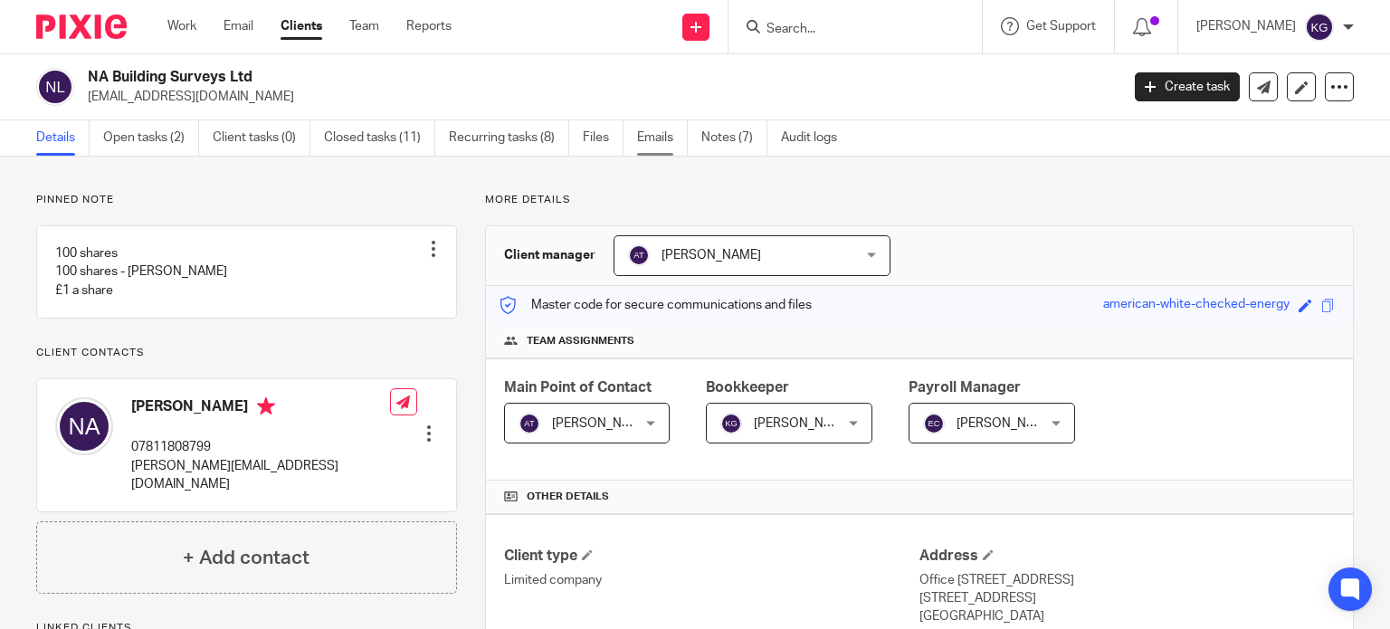
click at [659, 130] on link "Emails" at bounding box center [662, 137] width 51 height 35
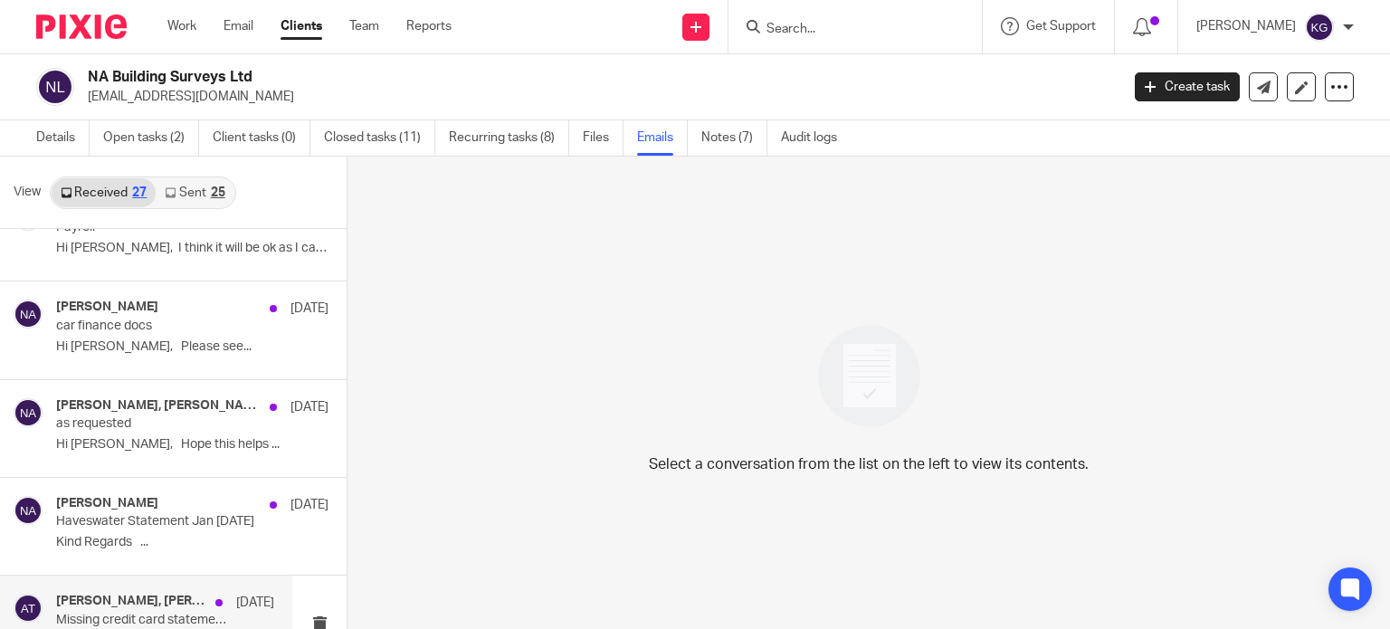
scroll to position [1877, 0]
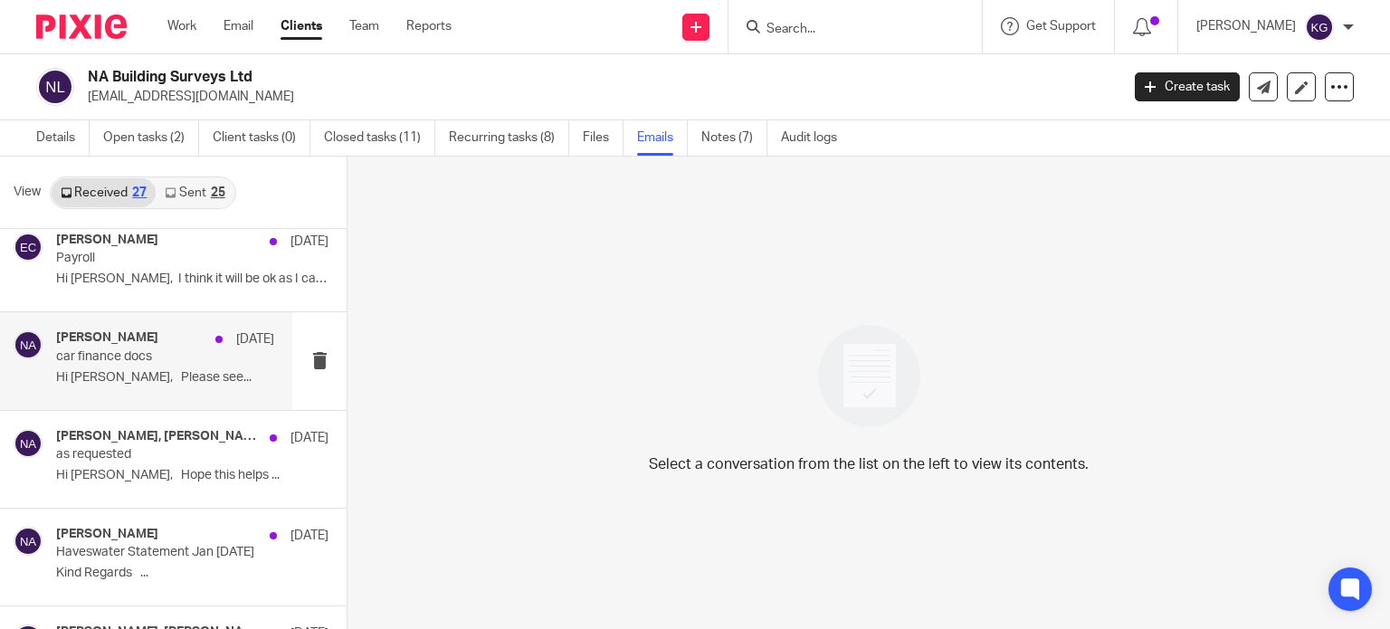
click at [152, 373] on p "Hi Aimee, Please see..." at bounding box center [165, 377] width 218 height 15
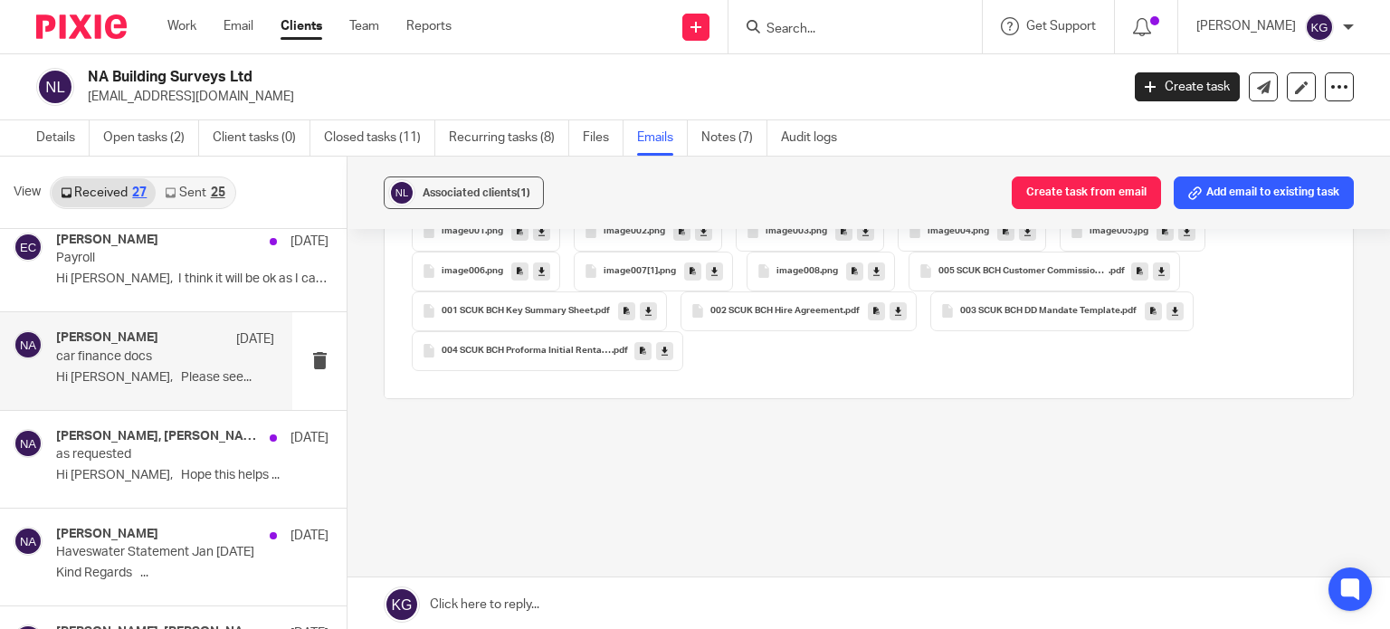
scroll to position [3529, 0]
click at [822, 315] on div "002 SCUK BCH Hire Agreement .pdf" at bounding box center [798, 310] width 236 height 40
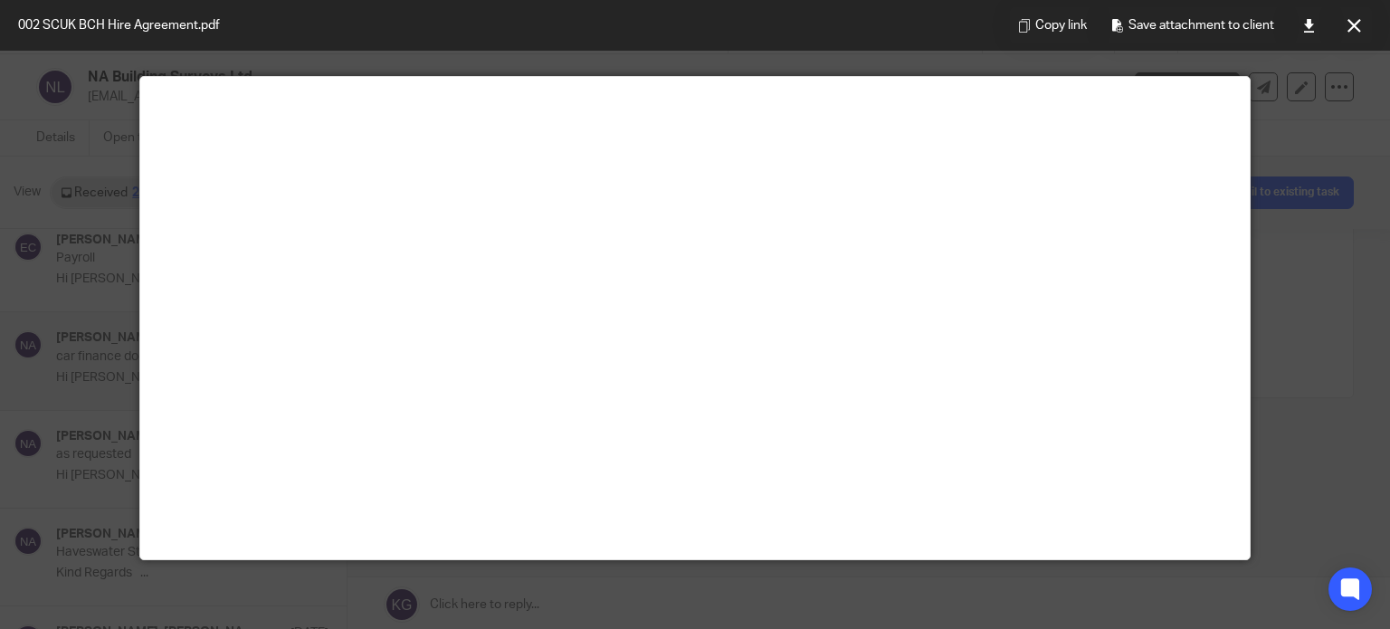
scroll to position [0, 0]
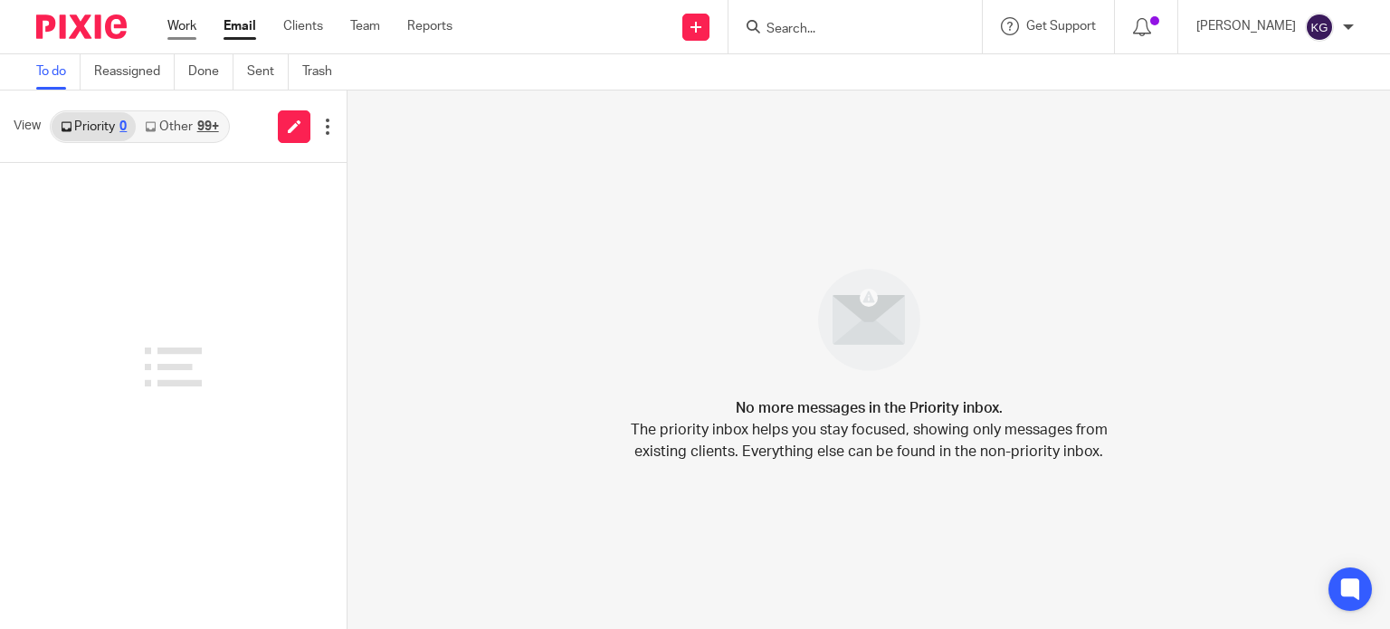
click at [180, 23] on link "Work" at bounding box center [181, 26] width 29 height 18
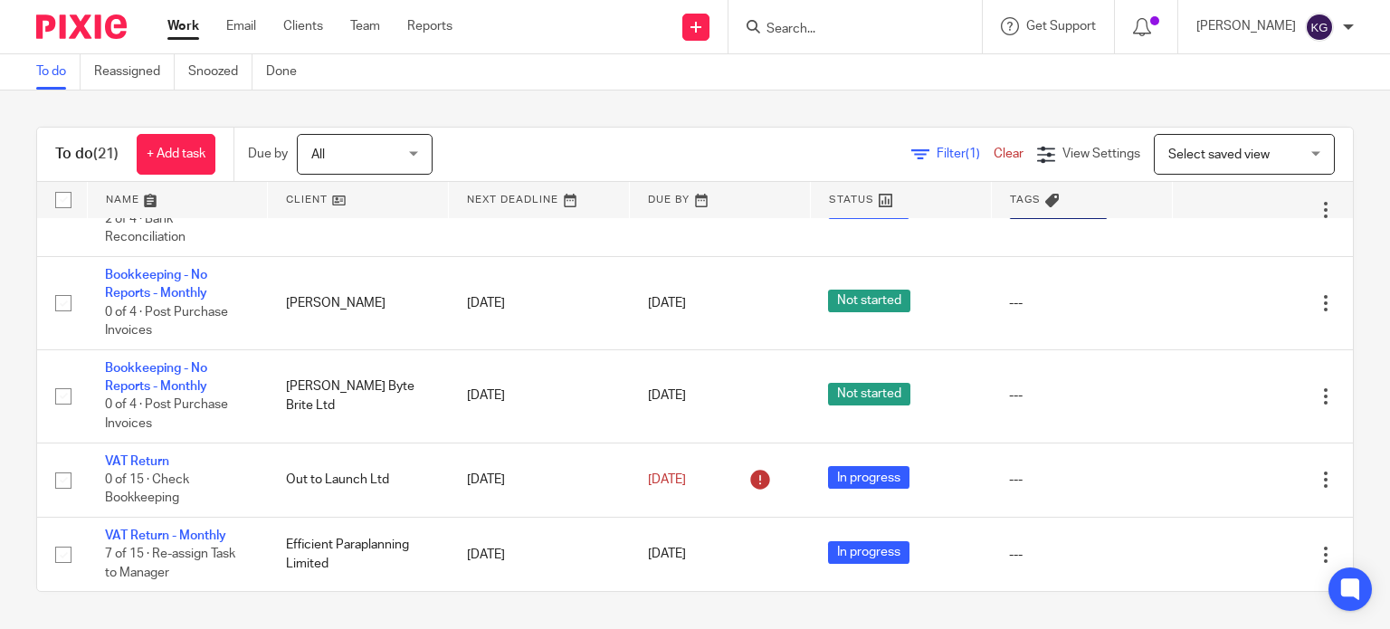
scroll to position [1440, 0]
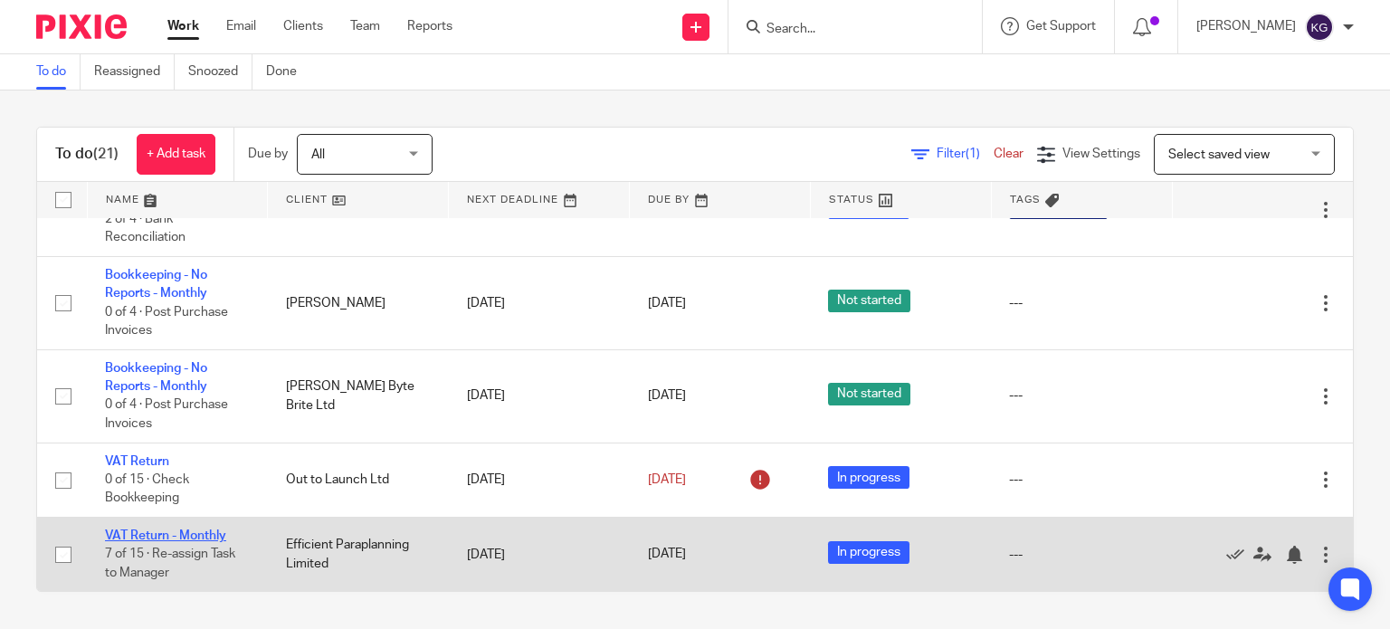
click at [194, 534] on link "VAT Return - Monthly" at bounding box center [165, 535] width 121 height 13
